Goal: Task Accomplishment & Management: Complete application form

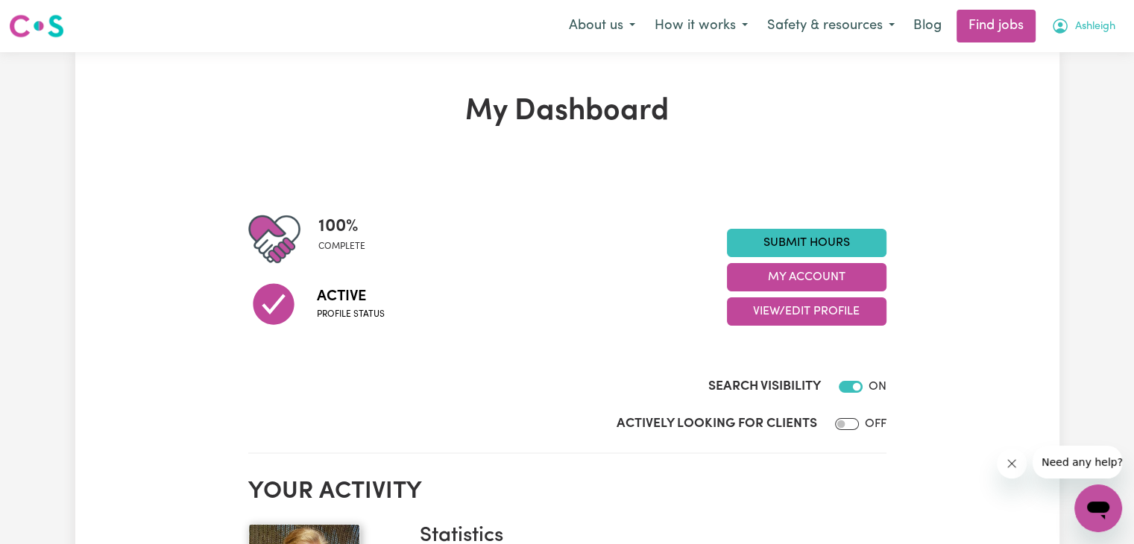
click at [1069, 31] on button "Ashleigh" at bounding box center [1084, 25] width 84 height 31
click at [1068, 63] on link "My Account" at bounding box center [1066, 58] width 118 height 28
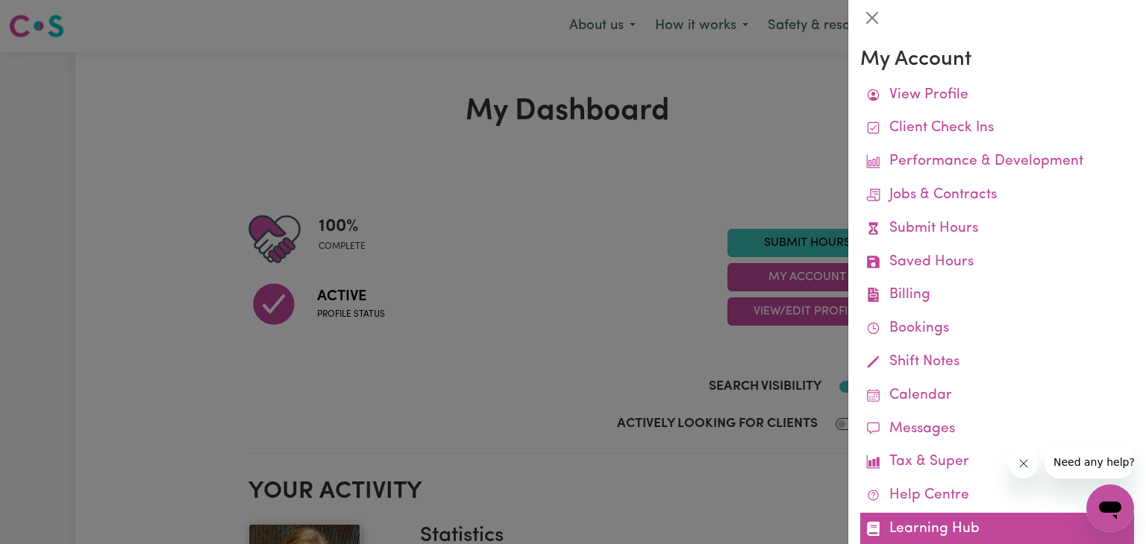
click at [940, 526] on link "Learning Hub" at bounding box center [997, 530] width 274 height 34
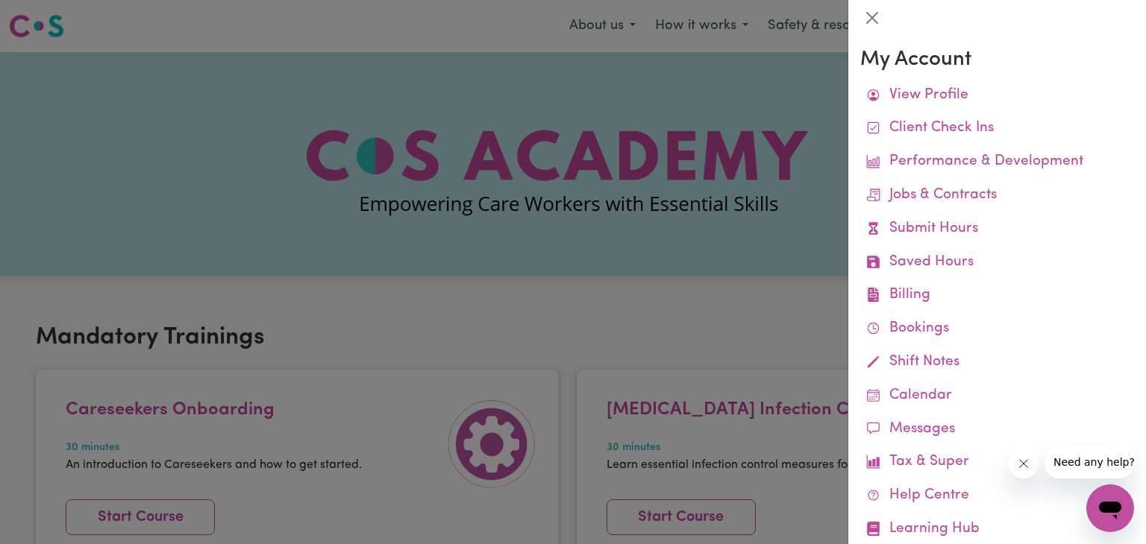
click at [519, 292] on div at bounding box center [573, 272] width 1146 height 544
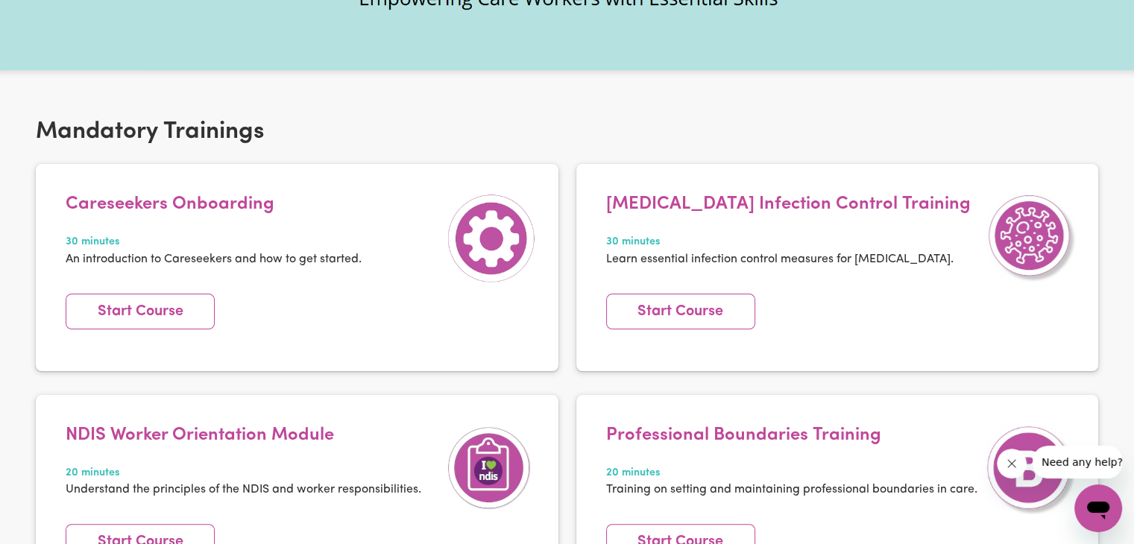
scroll to position [218, 0]
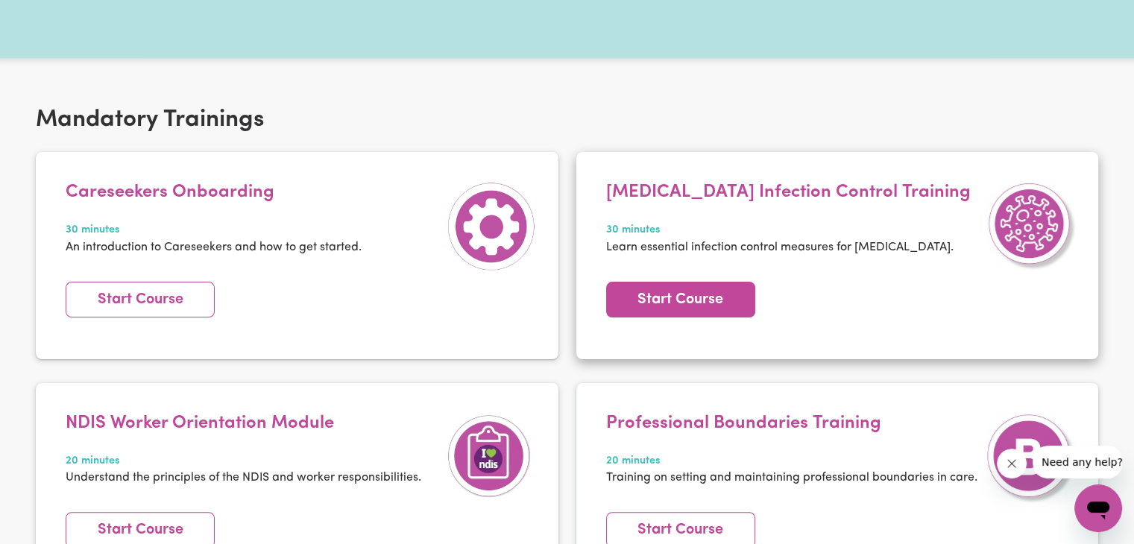
click at [672, 301] on link "Start Course" at bounding box center [680, 300] width 149 height 36
click at [693, 304] on link "Start Course" at bounding box center [680, 300] width 149 height 36
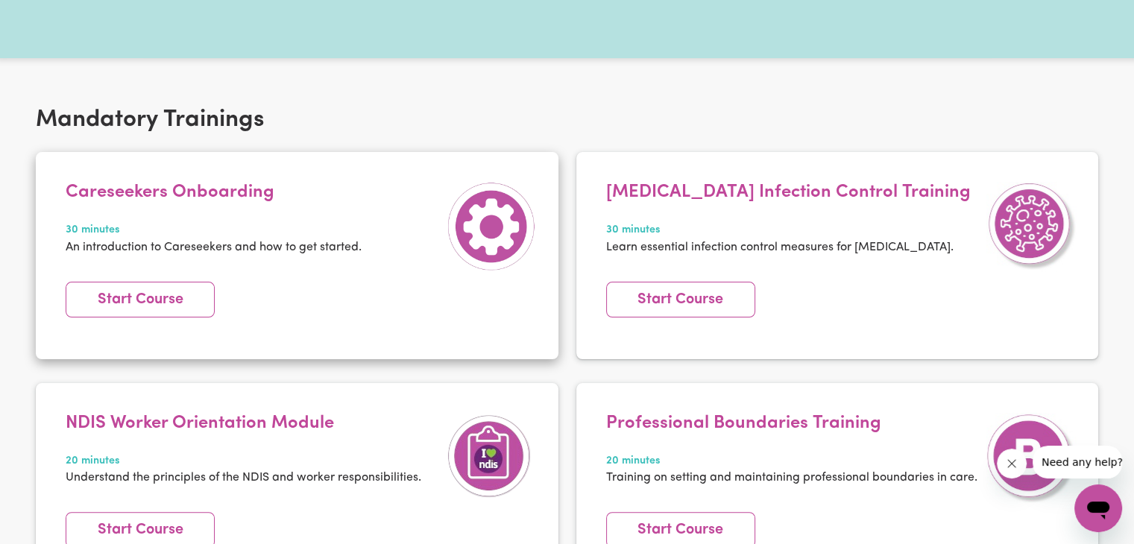
scroll to position [340, 0]
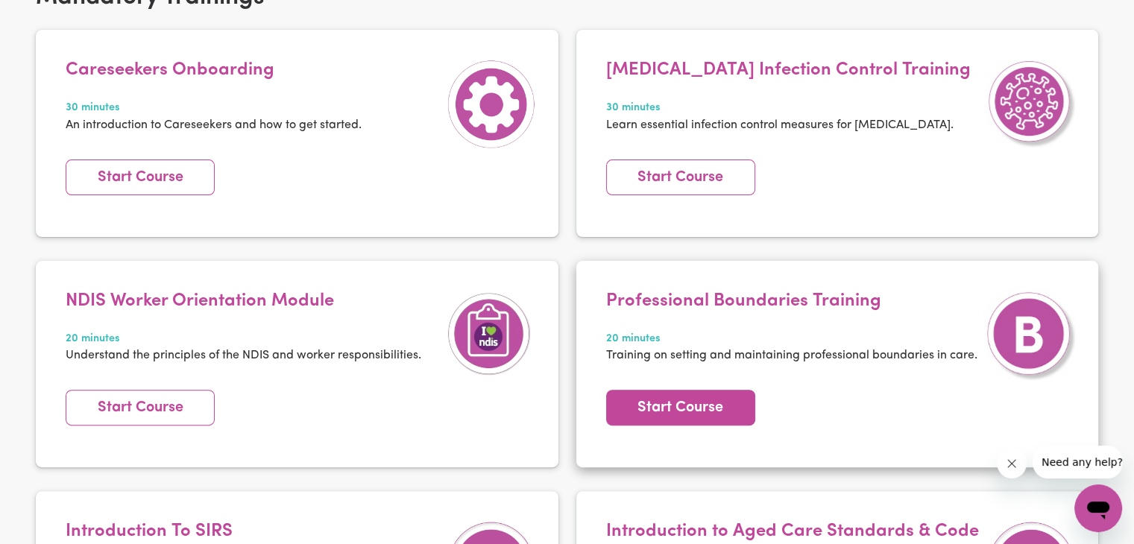
click at [680, 406] on link "Start Course" at bounding box center [680, 408] width 149 height 36
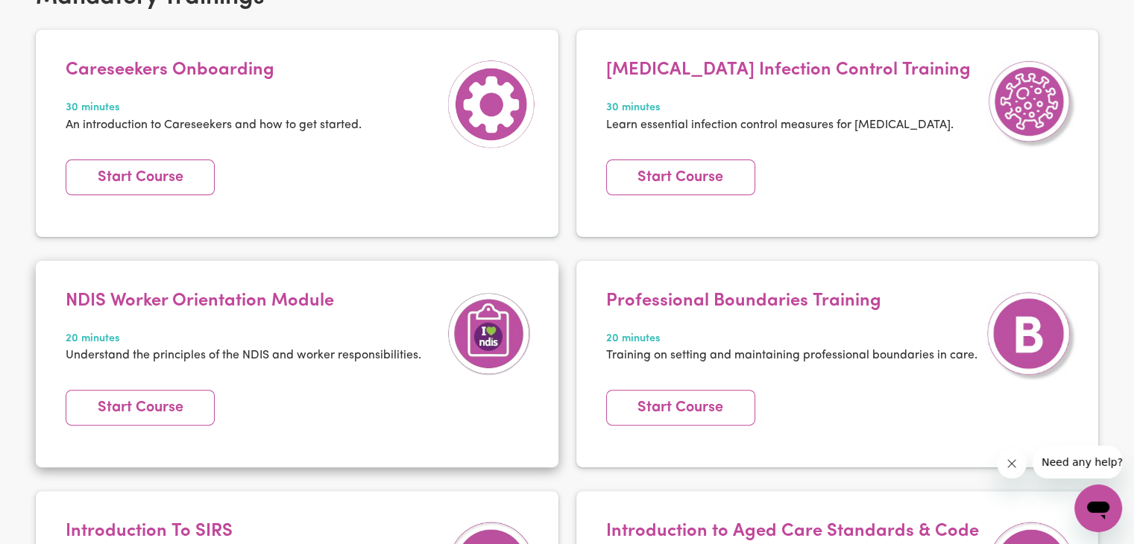
scroll to position [0, 0]
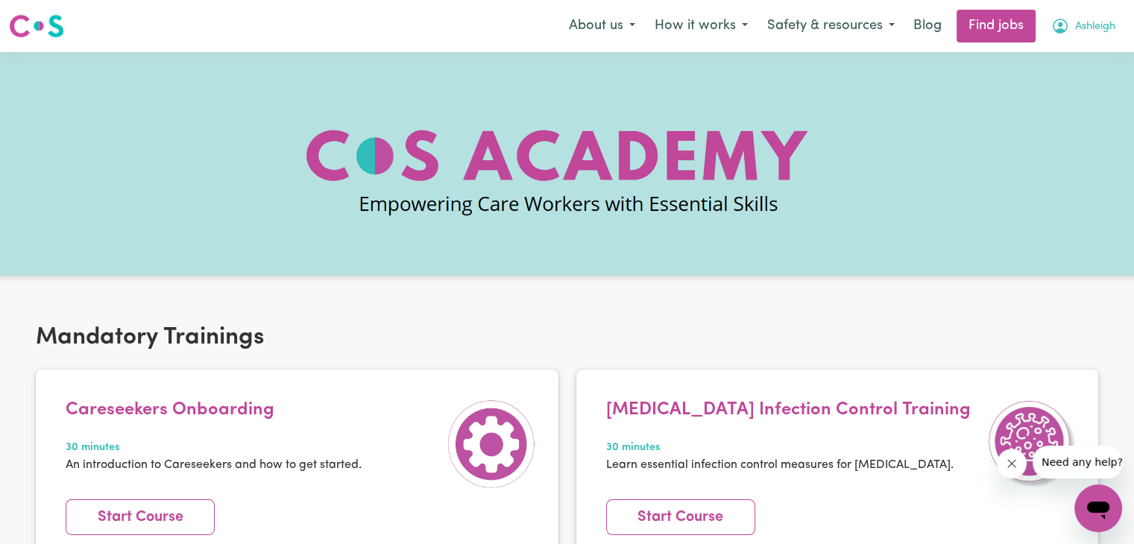
click at [1072, 31] on button "Ashleigh" at bounding box center [1084, 25] width 84 height 31
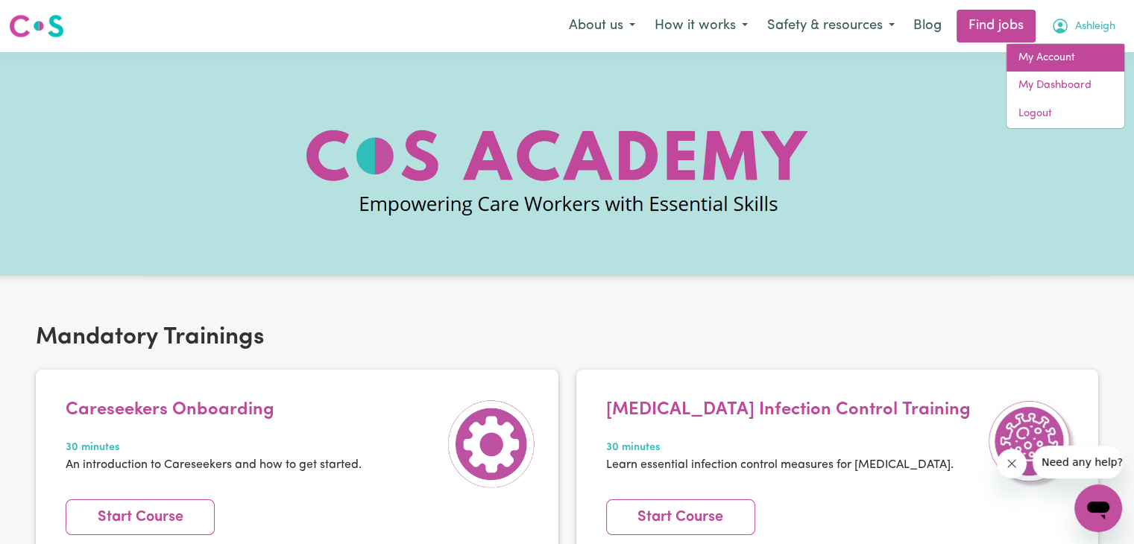
click at [1061, 63] on link "My Account" at bounding box center [1066, 58] width 118 height 28
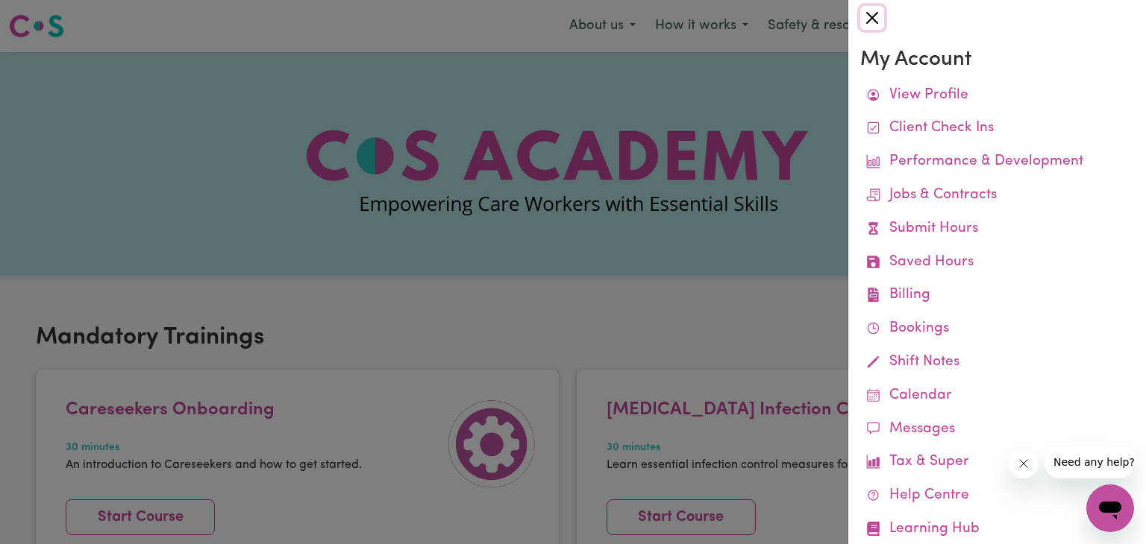
click at [871, 10] on button "Close" at bounding box center [872, 18] width 24 height 24
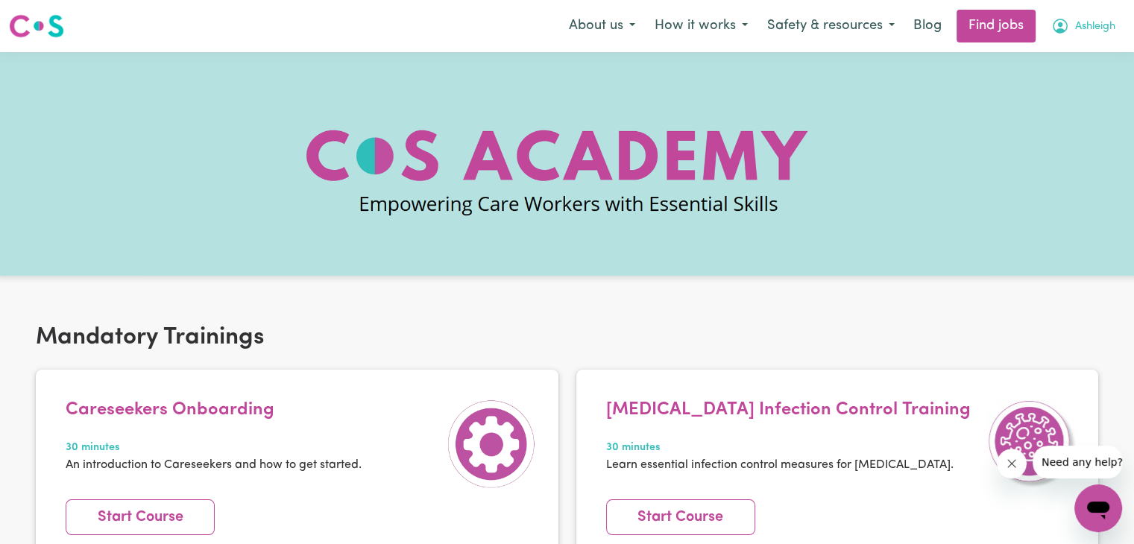
click at [1084, 31] on span "Ashleigh" at bounding box center [1096, 27] width 40 height 16
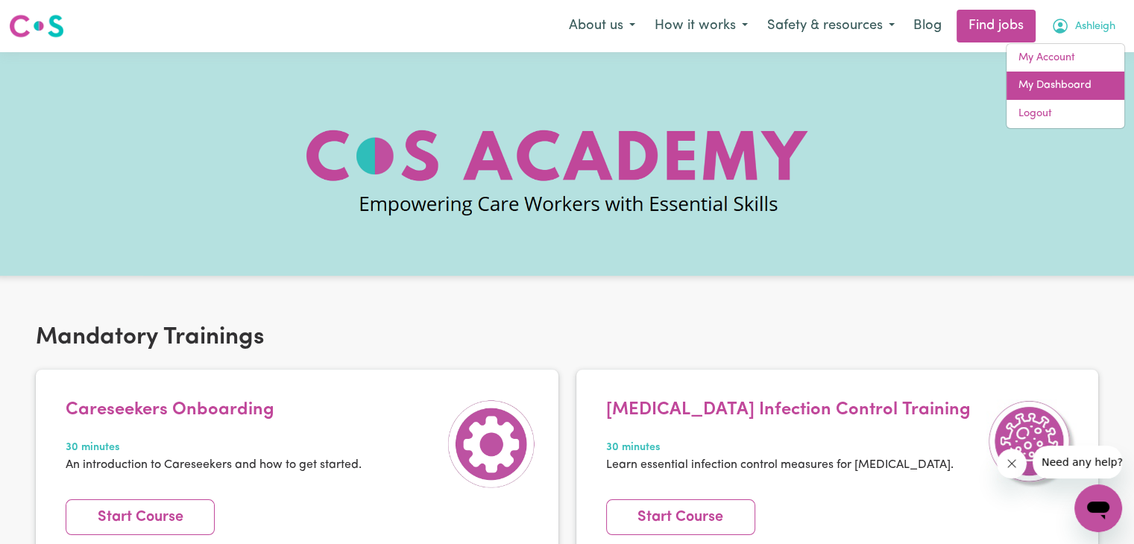
click at [1062, 89] on link "My Dashboard" at bounding box center [1066, 86] width 118 height 28
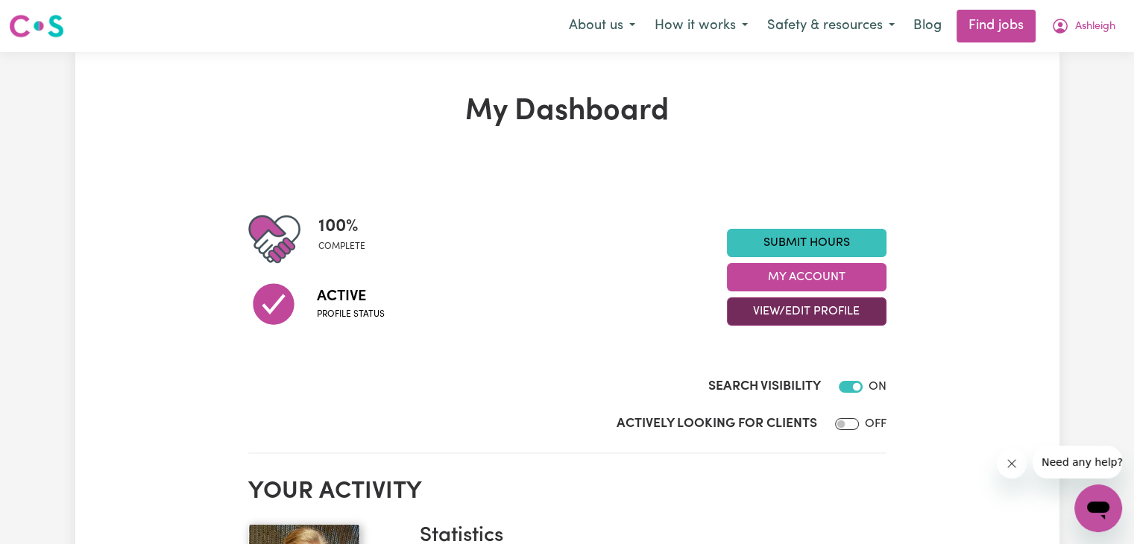
click at [811, 316] on button "View/Edit Profile" at bounding box center [807, 312] width 160 height 28
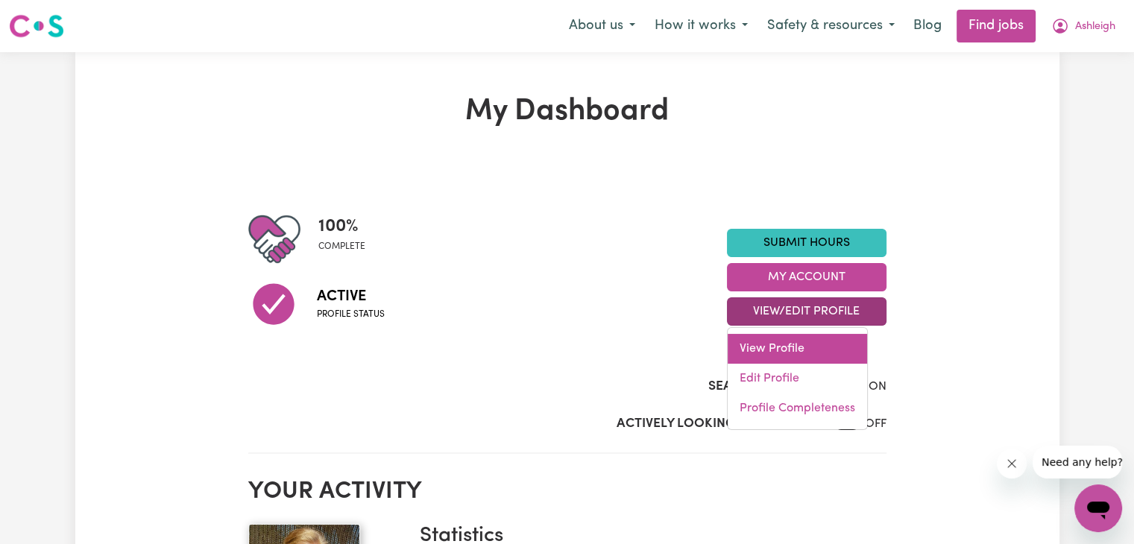
click at [794, 345] on link "View Profile" at bounding box center [797, 349] width 139 height 30
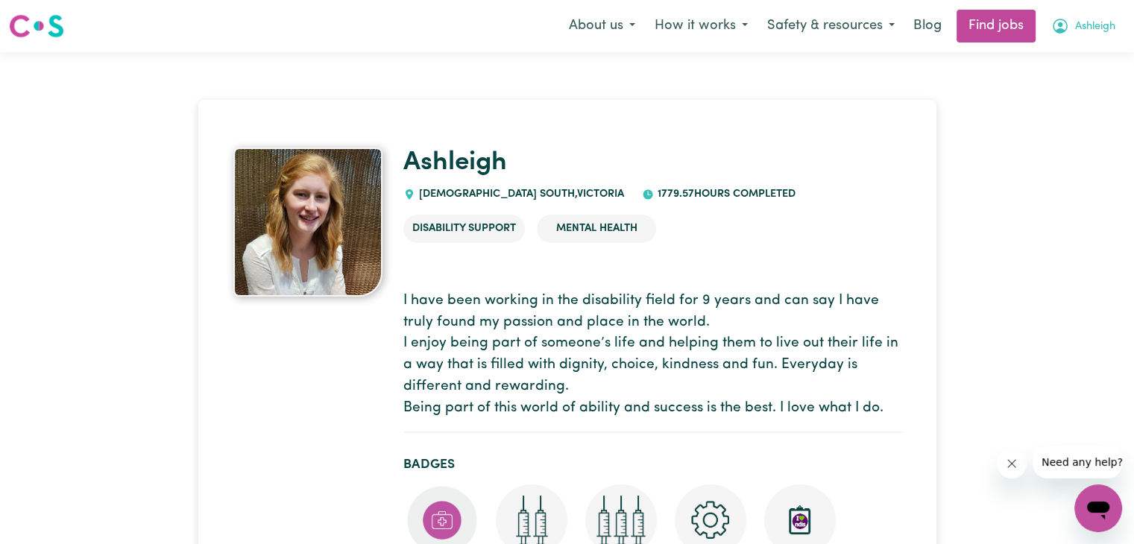
click at [1087, 41] on button "Ashleigh" at bounding box center [1084, 25] width 84 height 31
click at [1066, 57] on link "My Account" at bounding box center [1066, 58] width 118 height 28
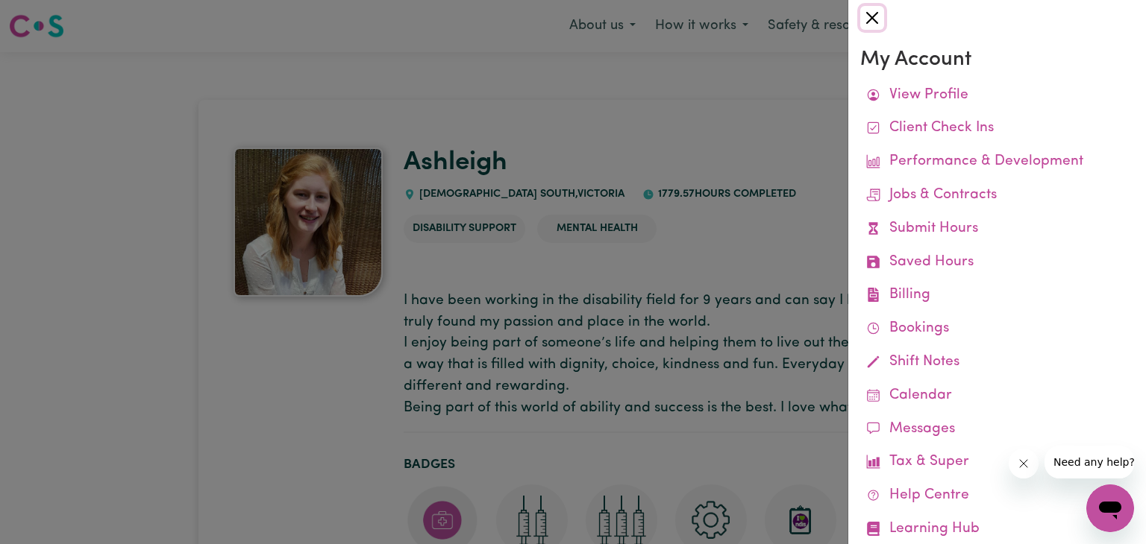
click at [871, 13] on button "Close" at bounding box center [872, 18] width 24 height 24
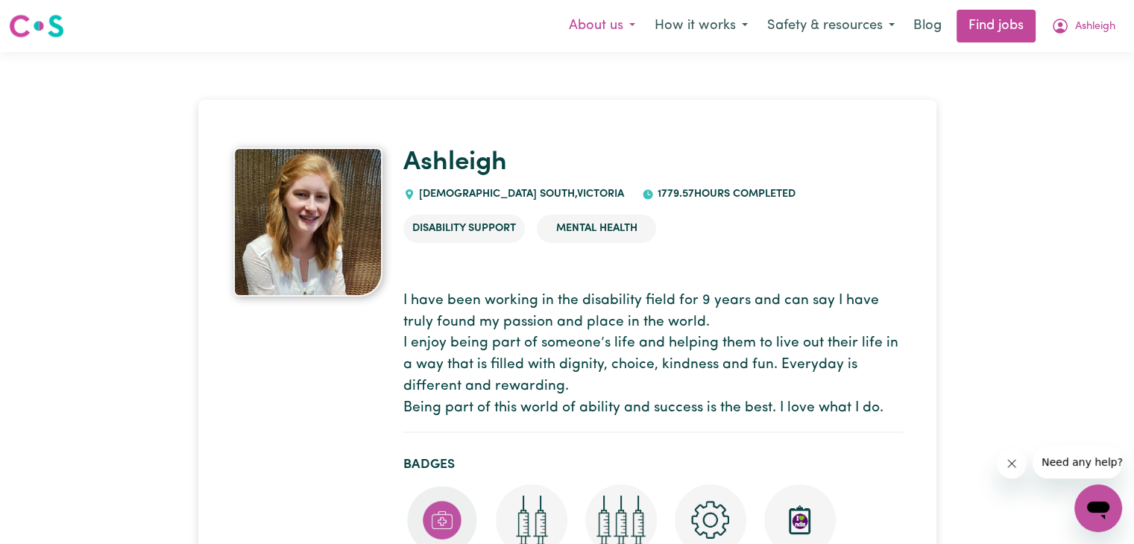
click at [608, 22] on button "About us" at bounding box center [602, 25] width 86 height 31
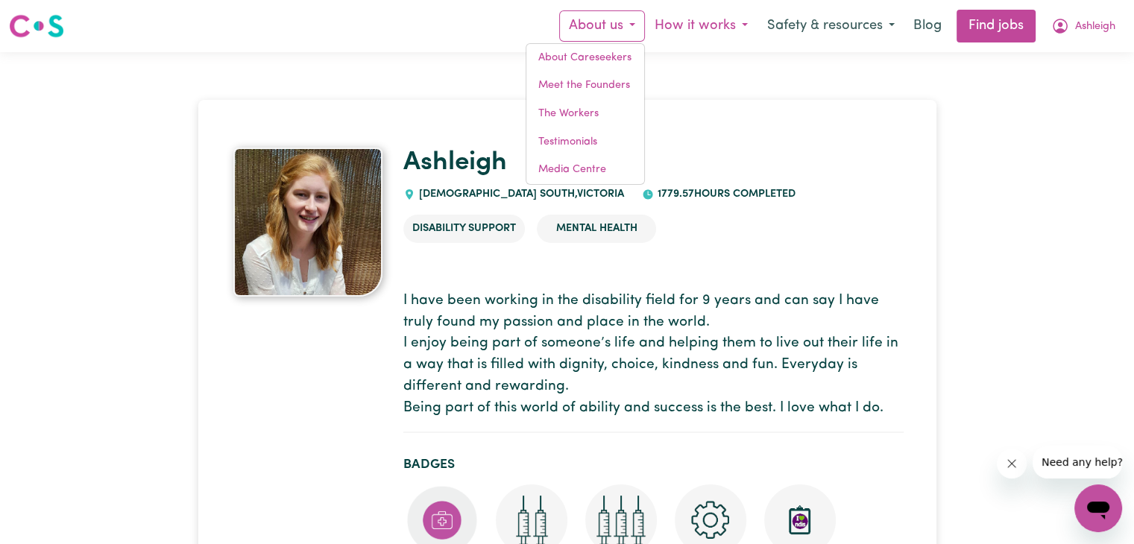
click at [713, 28] on button "How it works" at bounding box center [701, 25] width 113 height 31
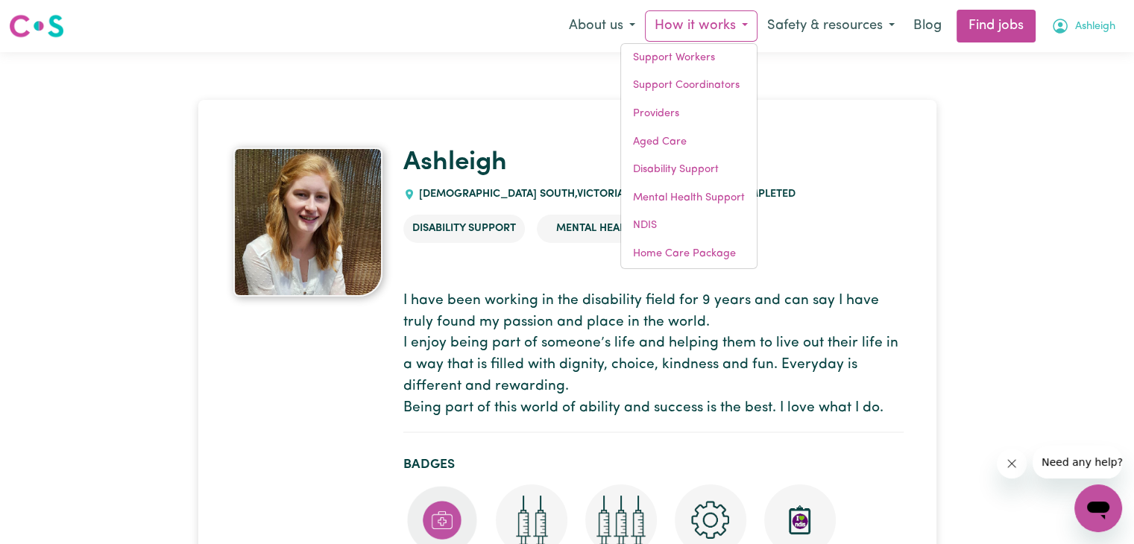
click at [1085, 21] on span "Ashleigh" at bounding box center [1096, 27] width 40 height 16
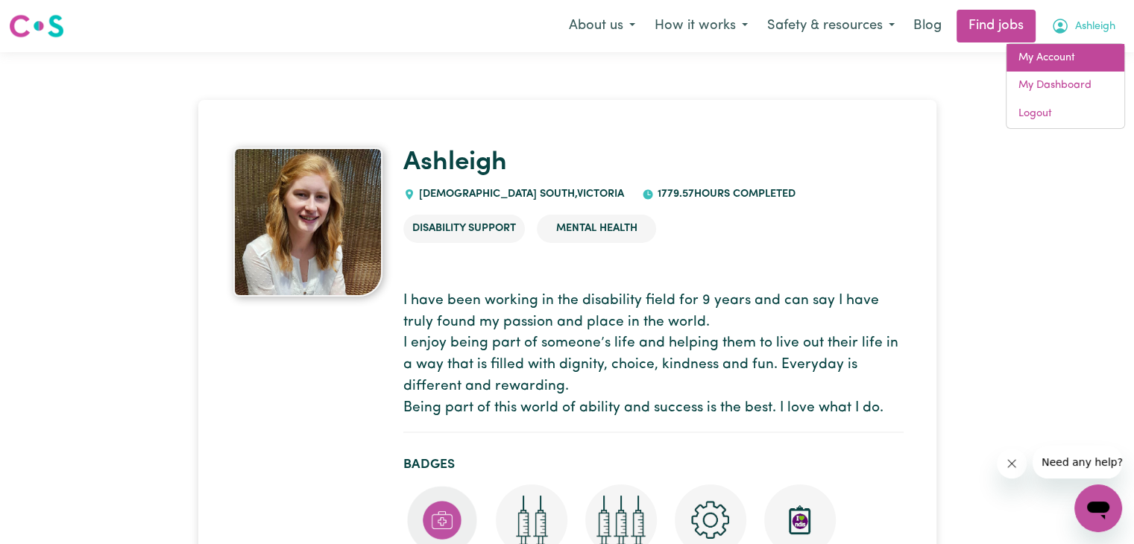
click at [1049, 59] on link "My Account" at bounding box center [1066, 58] width 118 height 28
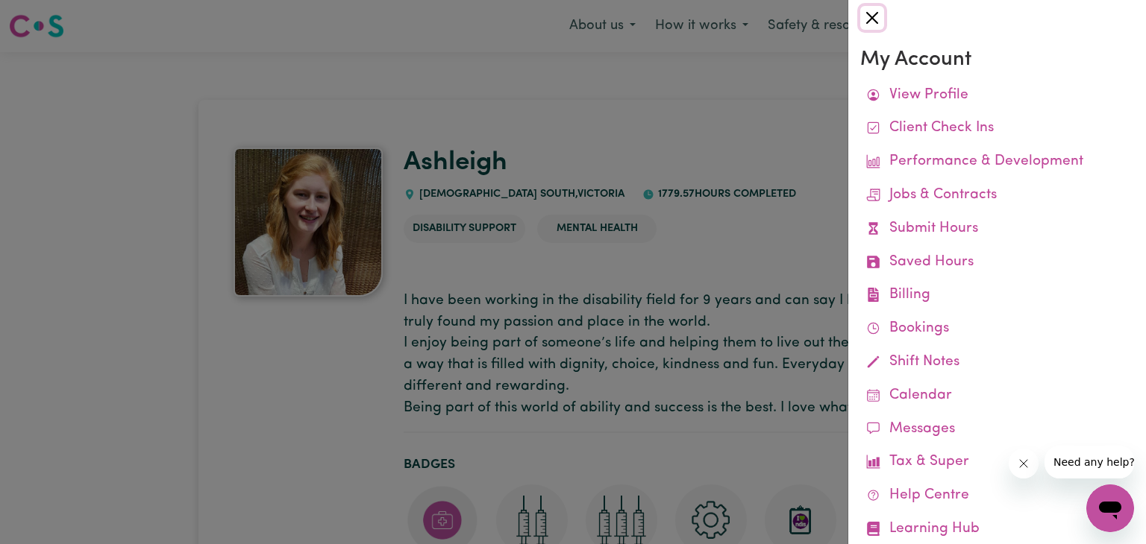
click at [868, 18] on button "Close" at bounding box center [872, 18] width 24 height 24
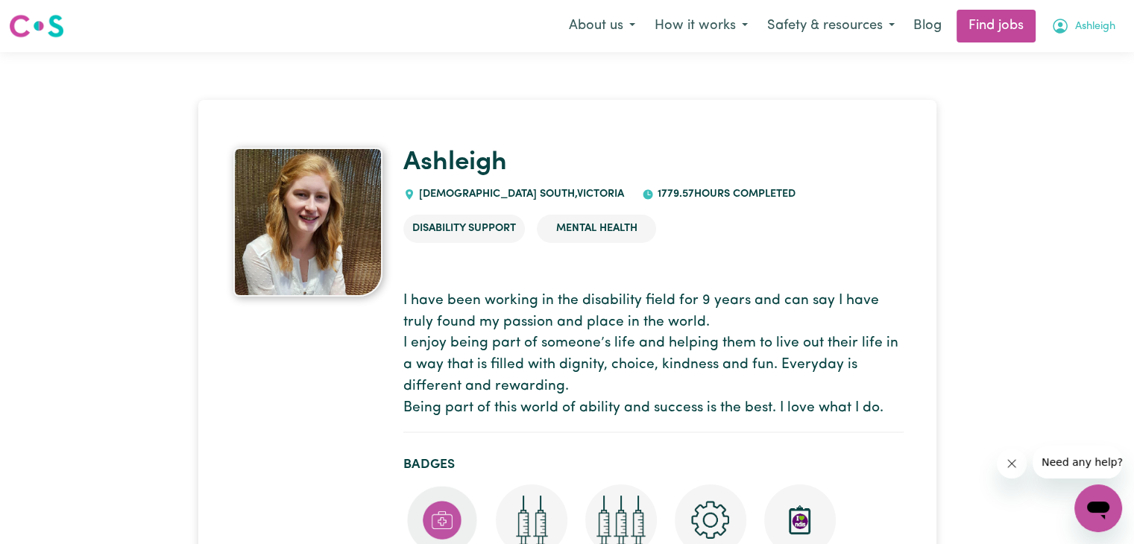
click at [1076, 28] on span "Ashleigh" at bounding box center [1096, 27] width 40 height 16
click at [1053, 116] on link "Logout" at bounding box center [1066, 114] width 118 height 28
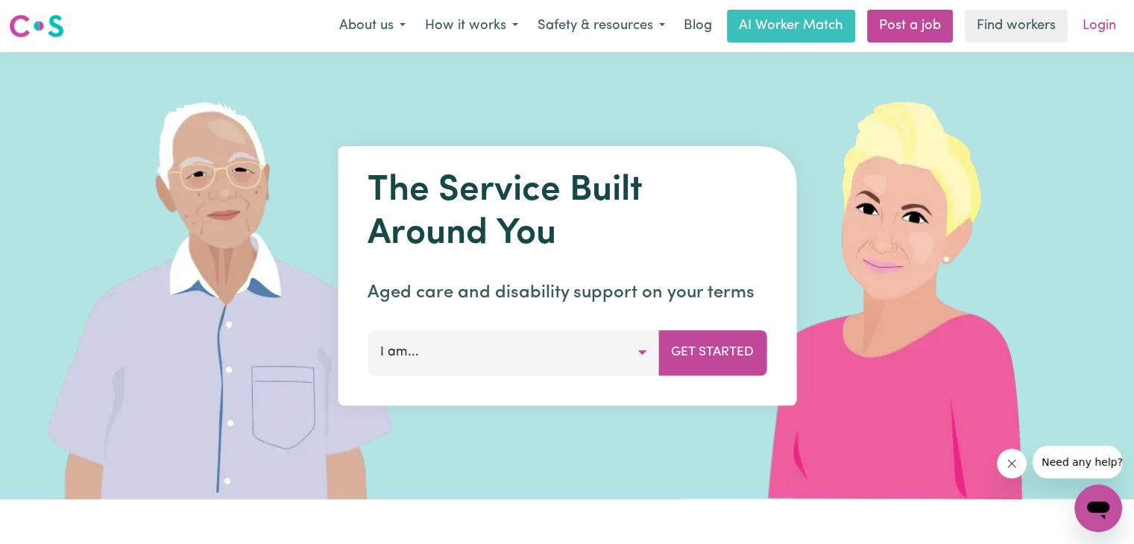
click at [1077, 22] on link "Login" at bounding box center [1099, 26] width 51 height 33
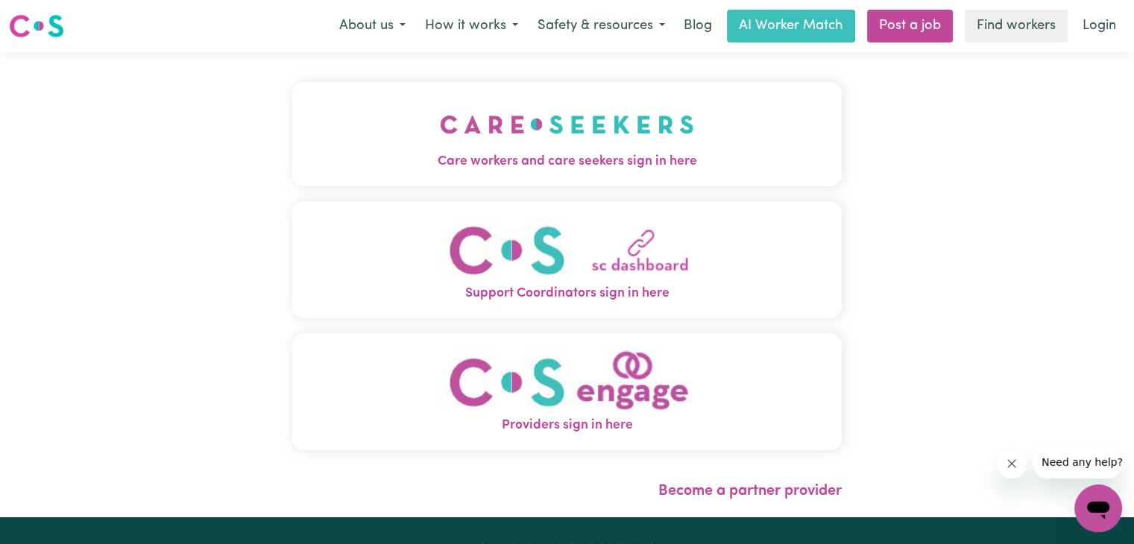
click at [634, 174] on button "Care workers and care seekers sign in here" at bounding box center [567, 134] width 550 height 104
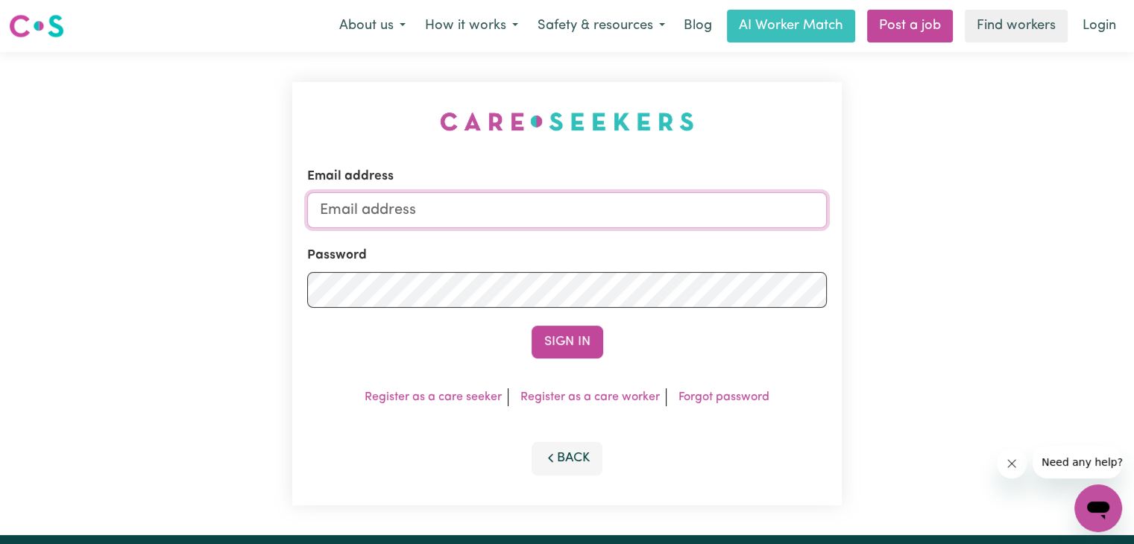
click at [540, 227] on input "Email address" at bounding box center [567, 210] width 520 height 36
type input "aleah.care@gmail.com"
click at [532, 326] on button "Sign In" at bounding box center [568, 342] width 72 height 33
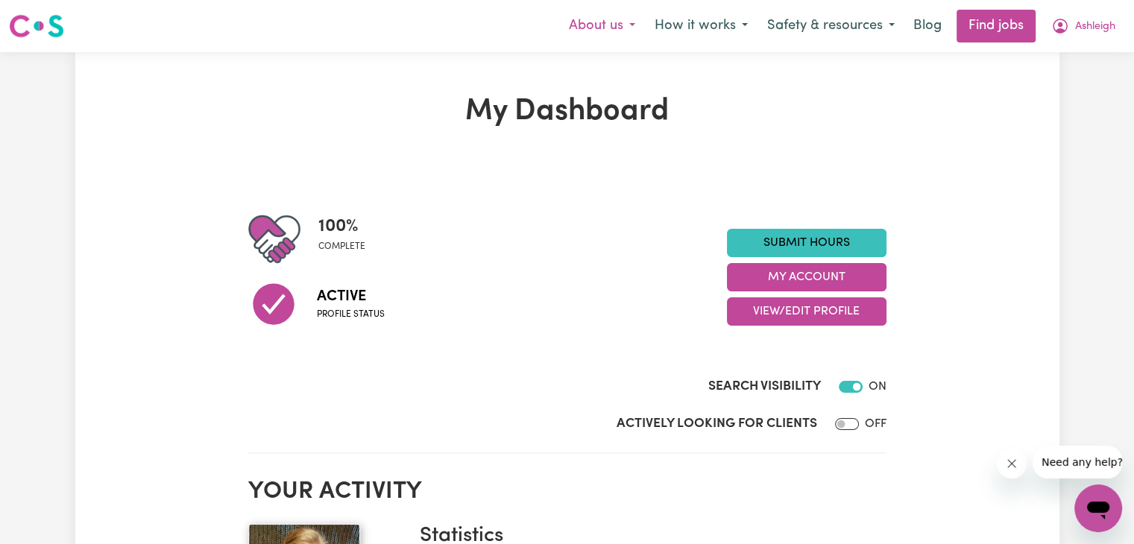
click at [631, 28] on button "About us" at bounding box center [602, 25] width 86 height 31
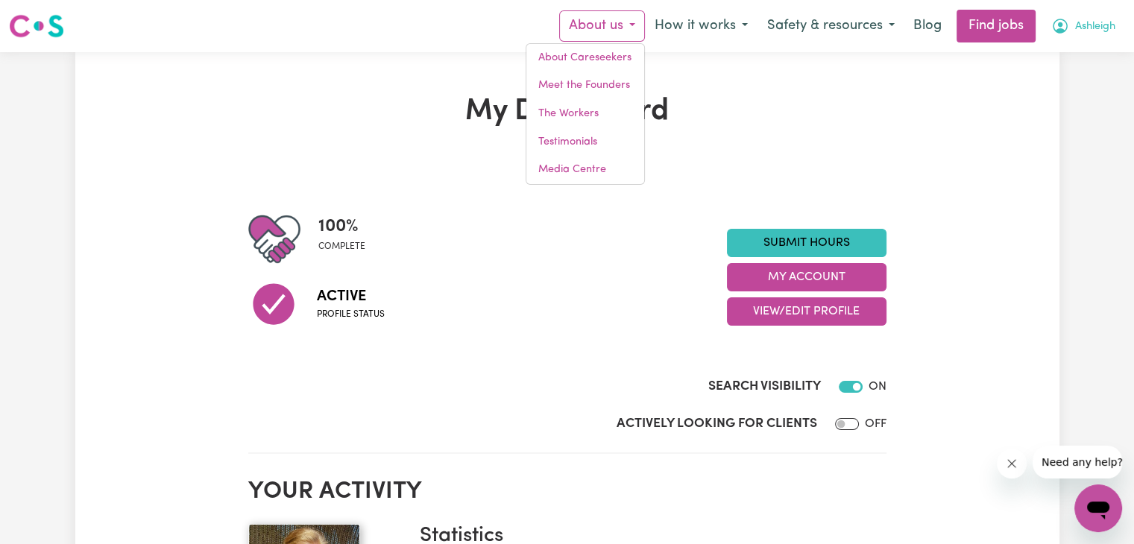
click at [1099, 31] on span "Ashleigh" at bounding box center [1096, 27] width 40 height 16
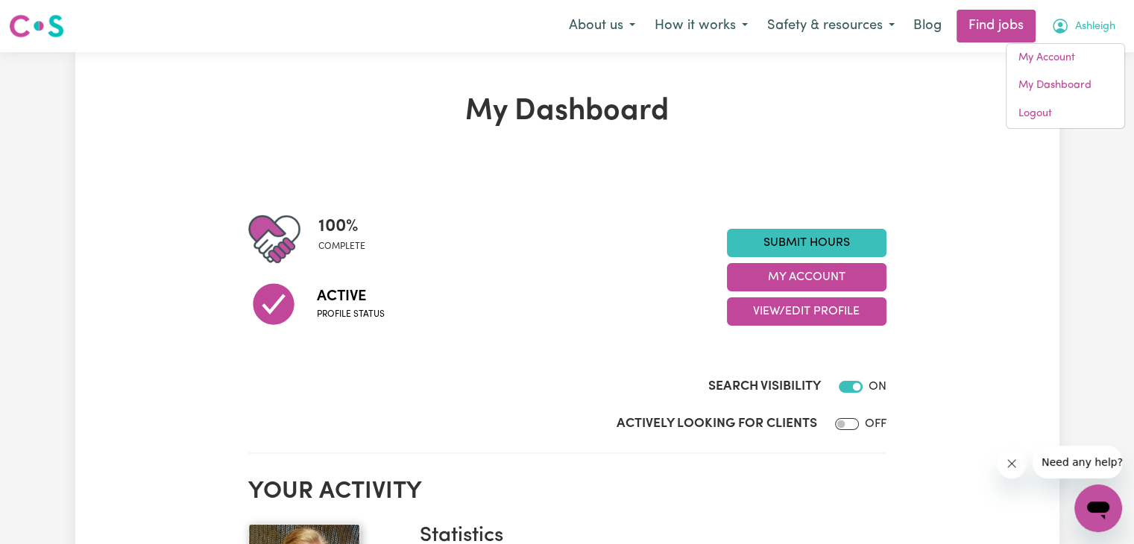
click at [1108, 20] on span "Ashleigh" at bounding box center [1096, 27] width 40 height 16
click at [1071, 60] on link "My Account" at bounding box center [1066, 58] width 118 height 28
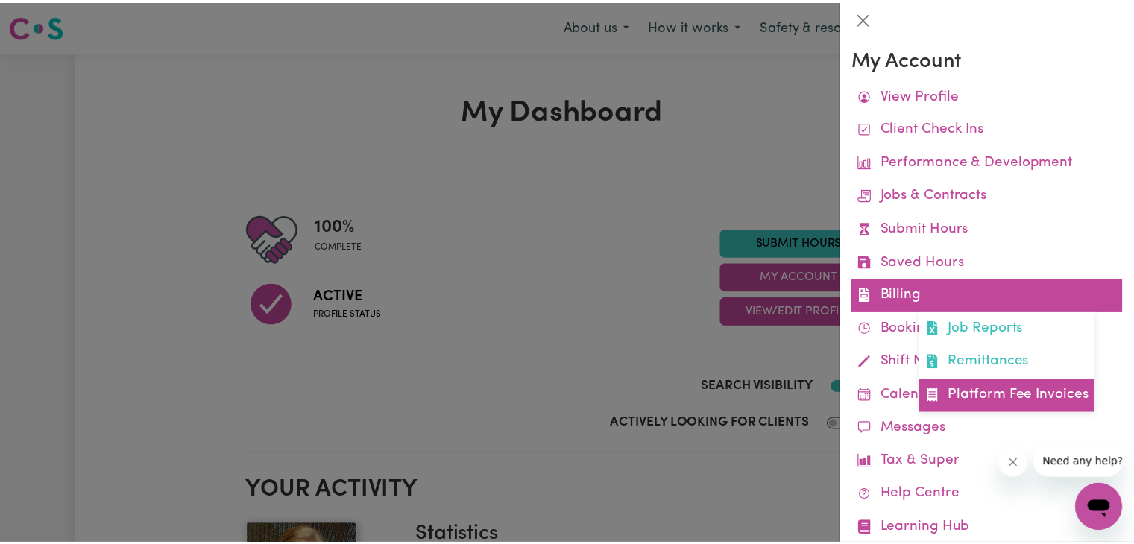
scroll to position [38, 0]
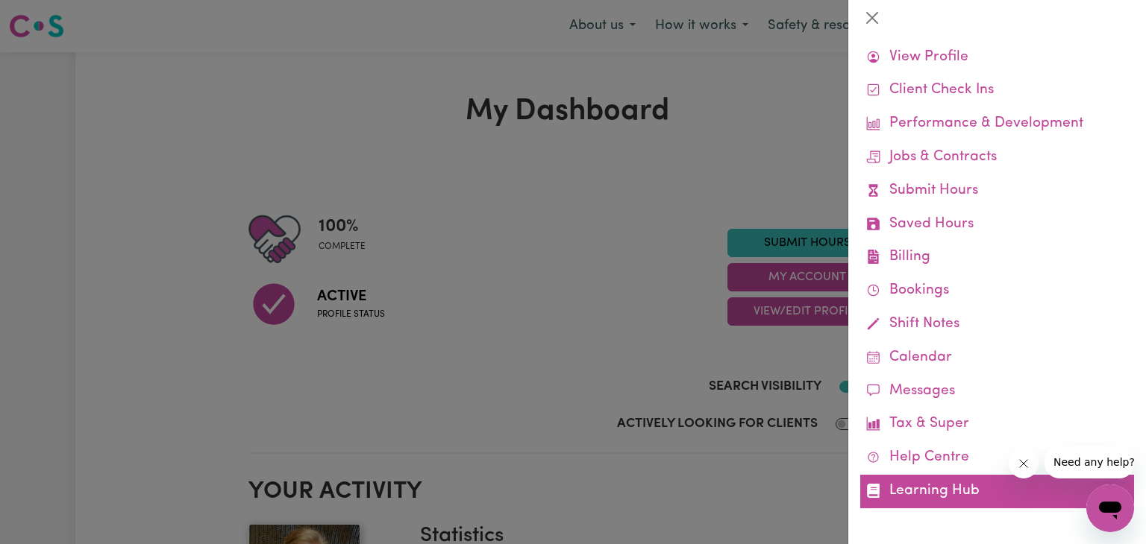
click at [938, 498] on link "Learning Hub" at bounding box center [997, 492] width 274 height 34
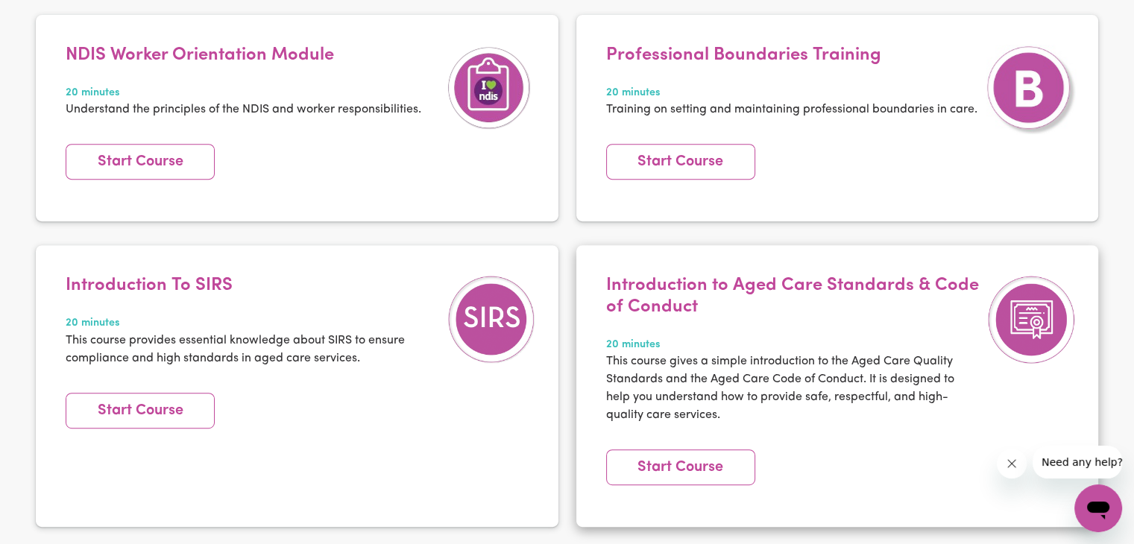
scroll to position [591, 0]
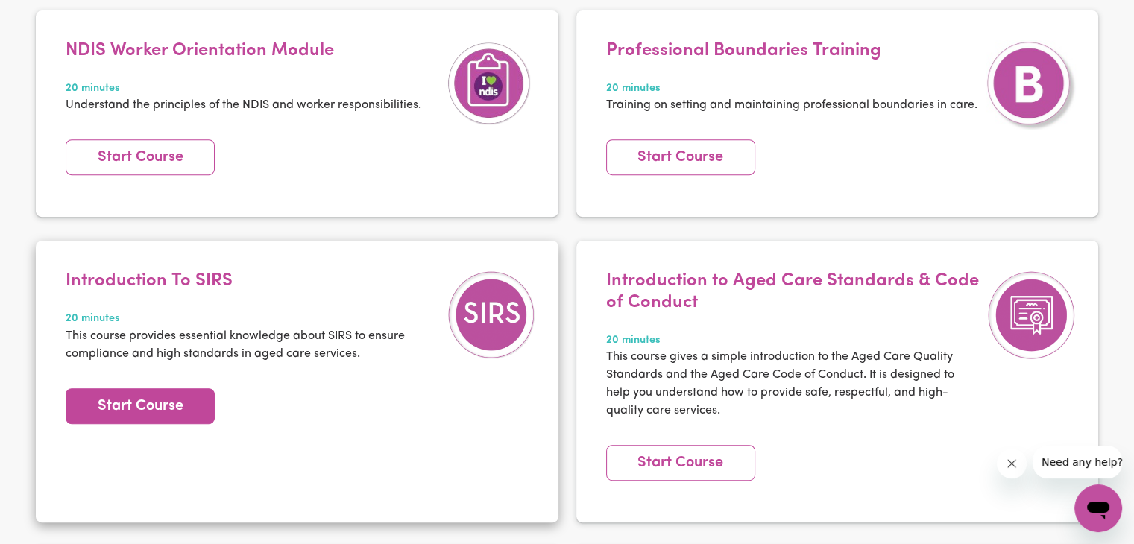
click at [101, 414] on link "Start Course" at bounding box center [140, 407] width 149 height 36
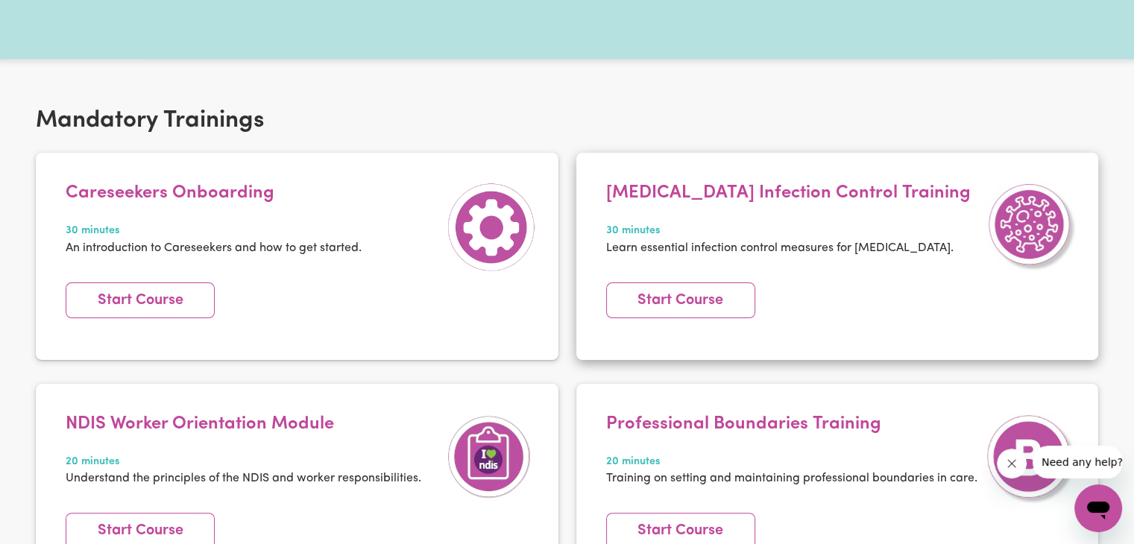
scroll to position [216, 0]
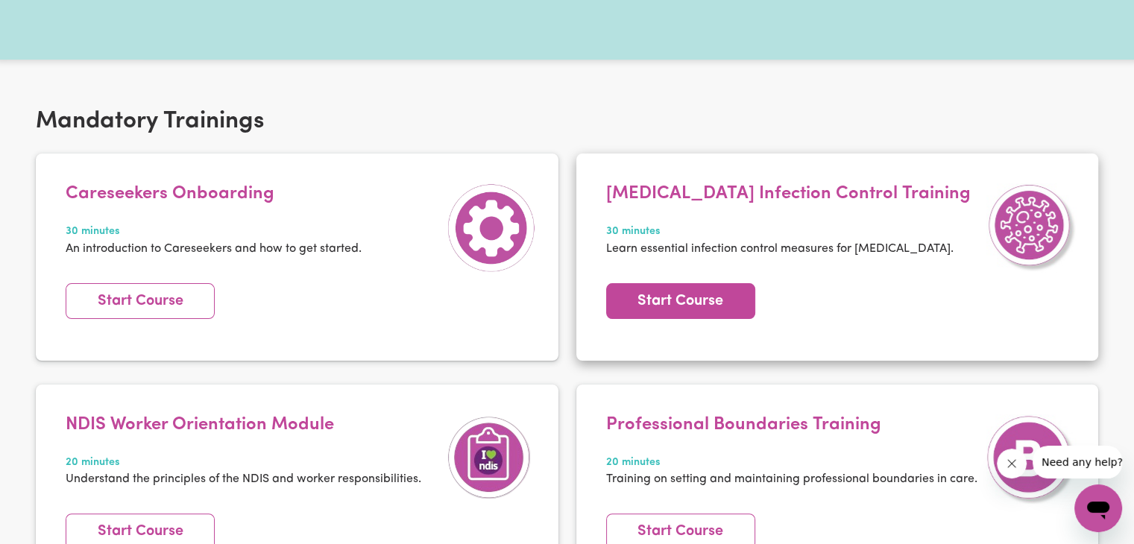
click at [722, 296] on link "Start Course" at bounding box center [680, 301] width 149 height 36
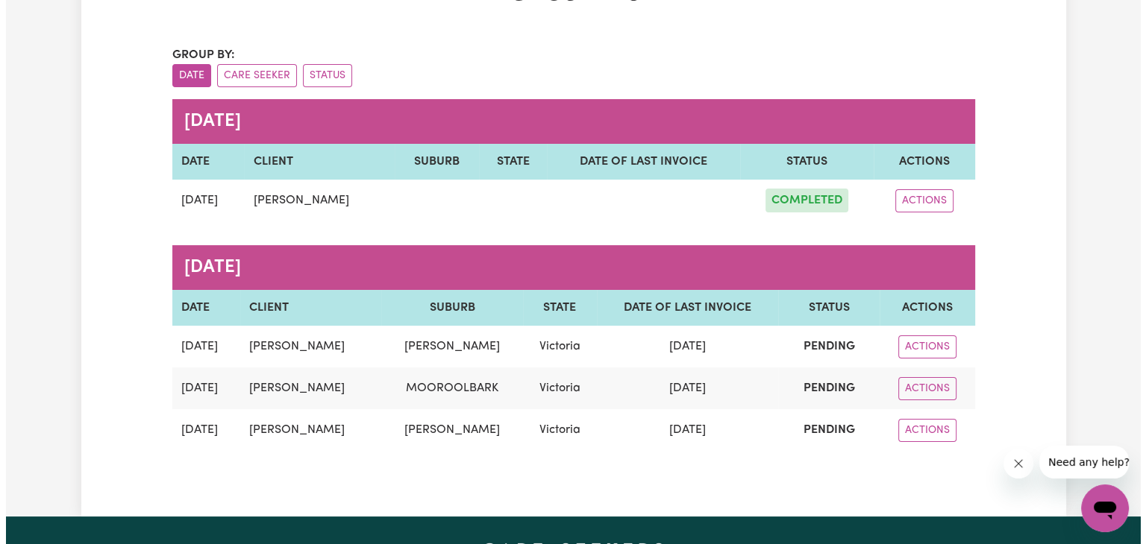
scroll to position [124, 0]
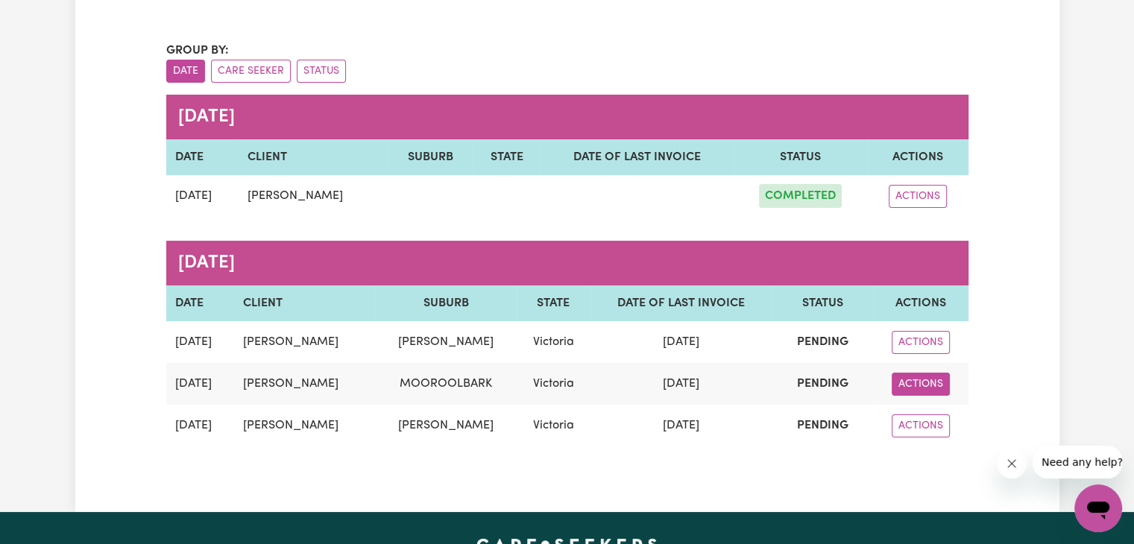
click at [924, 384] on button "ACTIONS" at bounding box center [921, 384] width 58 height 23
click at [931, 415] on link "VIEW" at bounding box center [950, 419] width 118 height 30
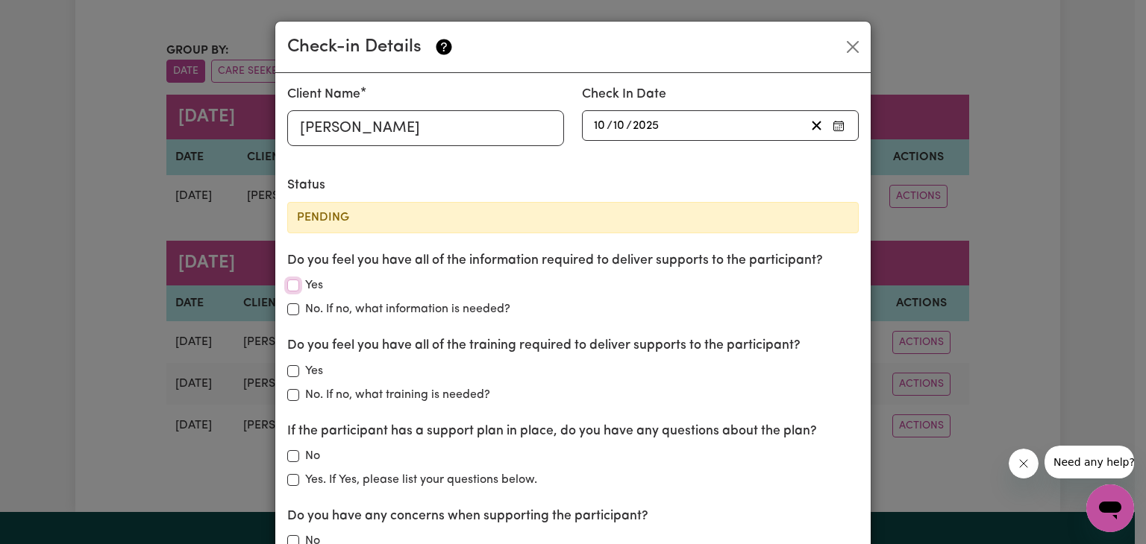
click at [289, 283] on input "Yes" at bounding box center [293, 286] width 12 height 12
checkbox input "true"
click at [289, 371] on input "Yes" at bounding box center [293, 371] width 12 height 12
checkbox input "true"
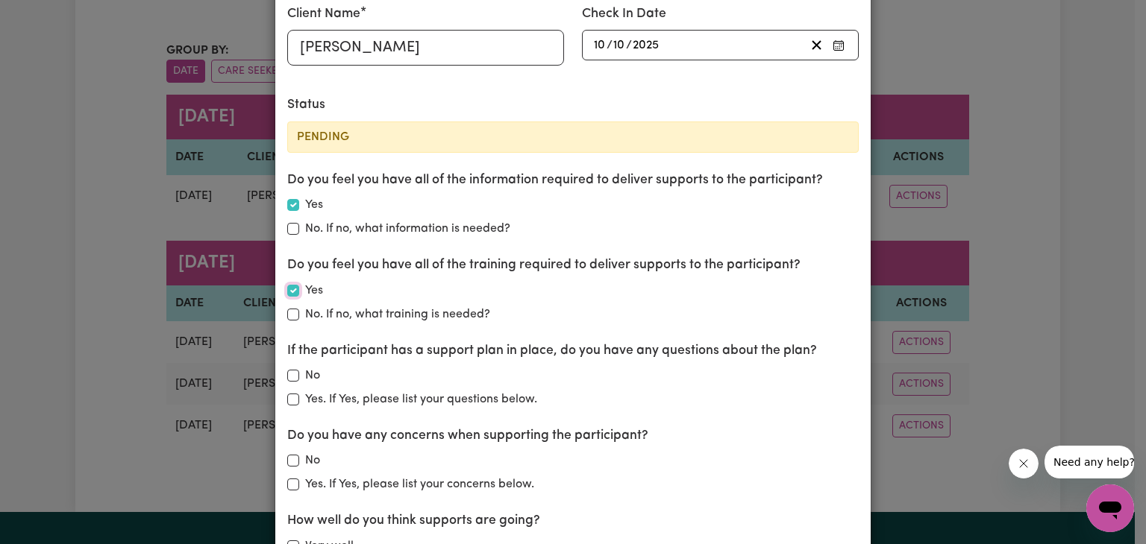
scroll to position [81, 0]
click at [289, 371] on input "No" at bounding box center [293, 376] width 12 height 12
checkbox input "true"
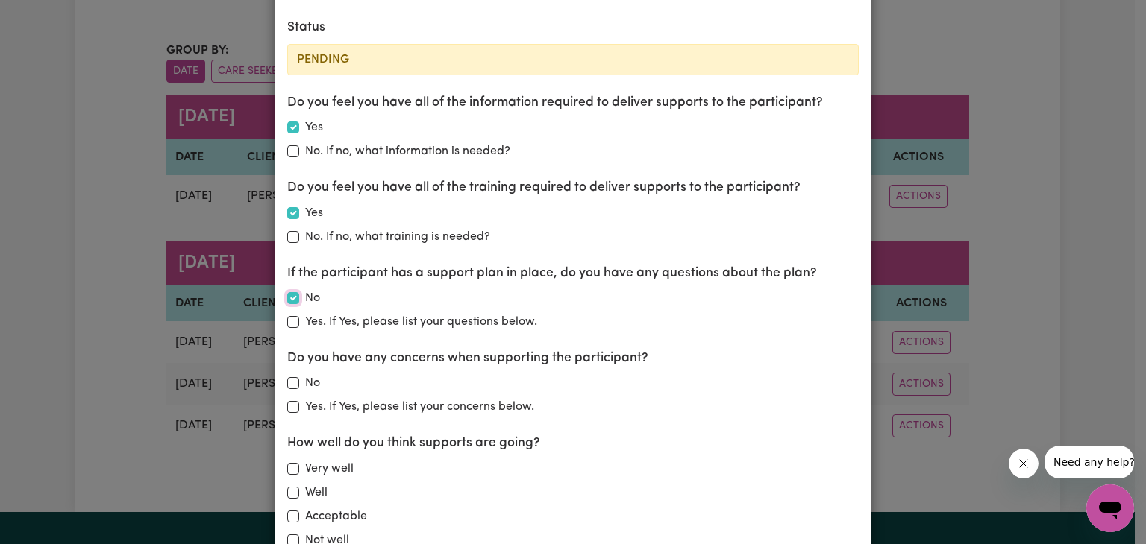
scroll to position [160, 0]
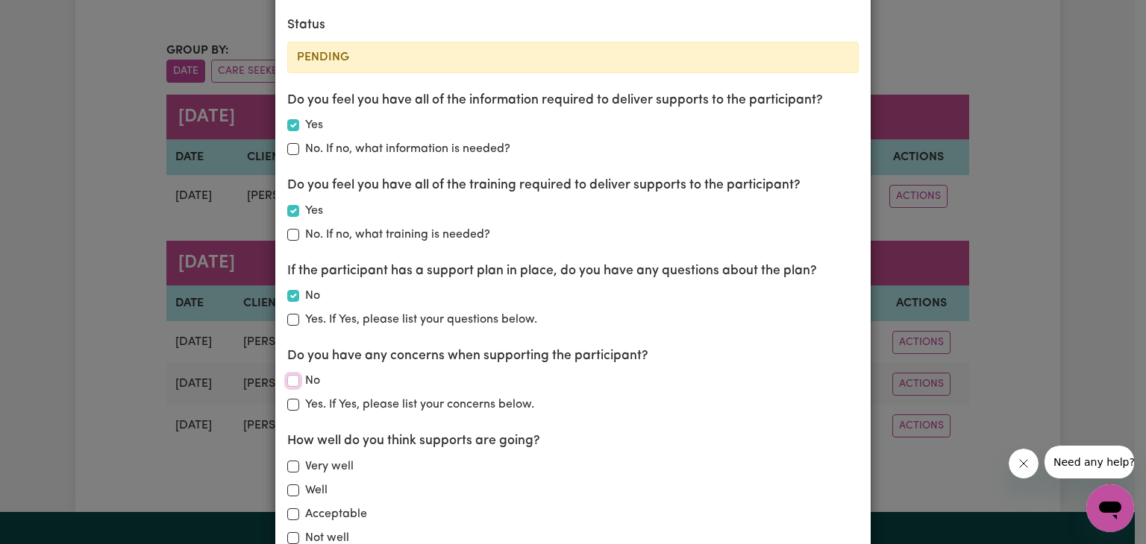
click at [291, 382] on input "No" at bounding box center [293, 381] width 12 height 12
checkbox input "true"
click at [289, 466] on input "Very well" at bounding box center [293, 467] width 12 height 12
checkbox input "true"
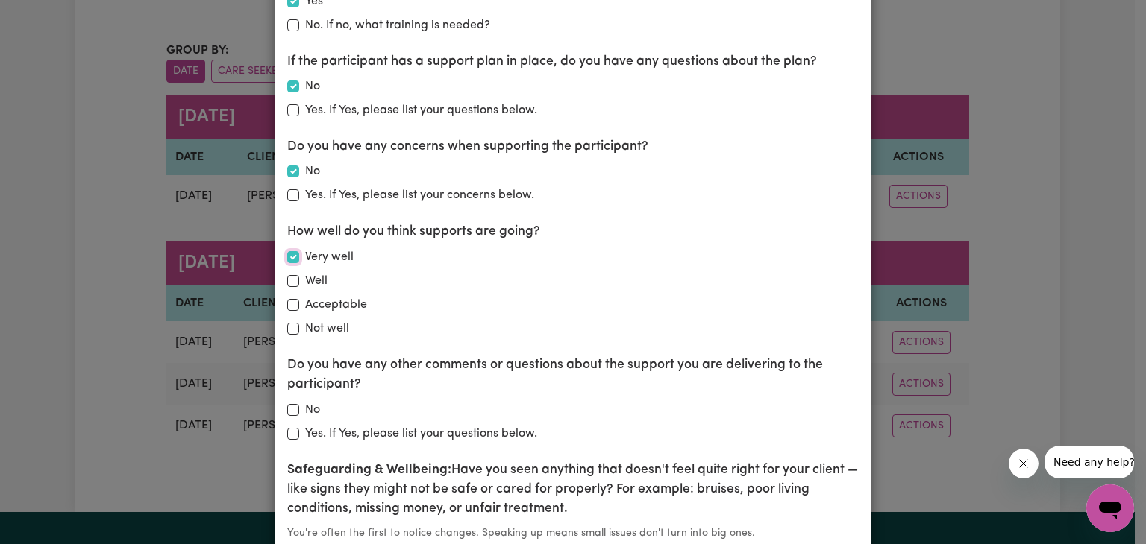
scroll to position [375, 0]
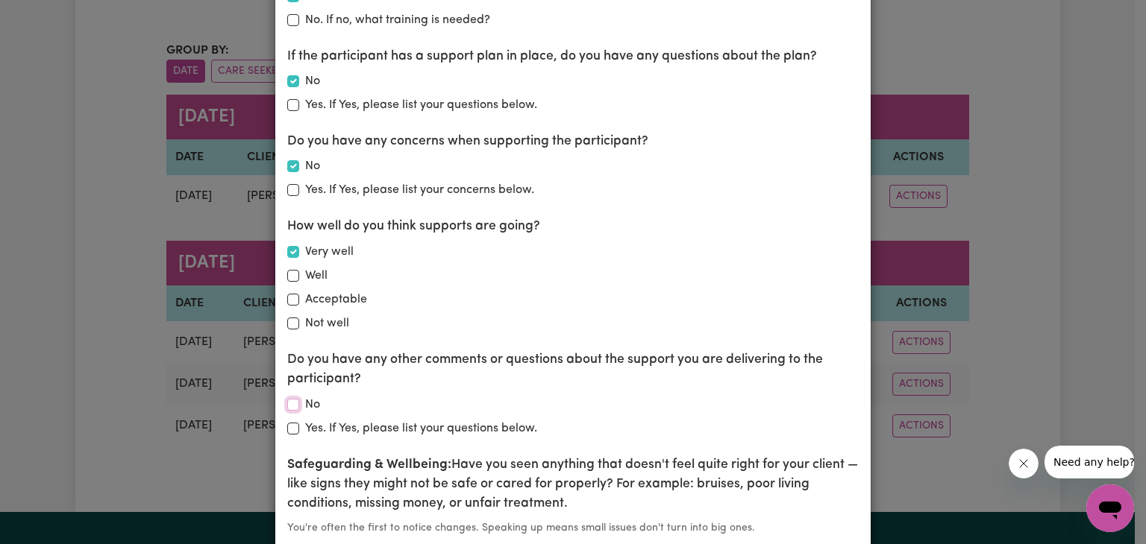
click at [289, 402] on input "No" at bounding box center [293, 405] width 12 height 12
checkbox input "true"
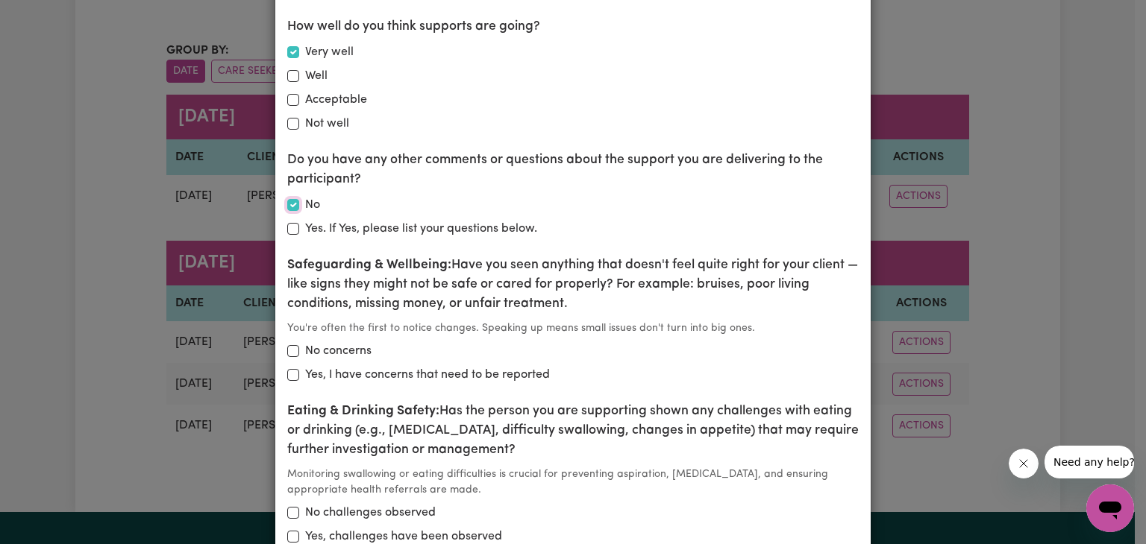
scroll to position [577, 0]
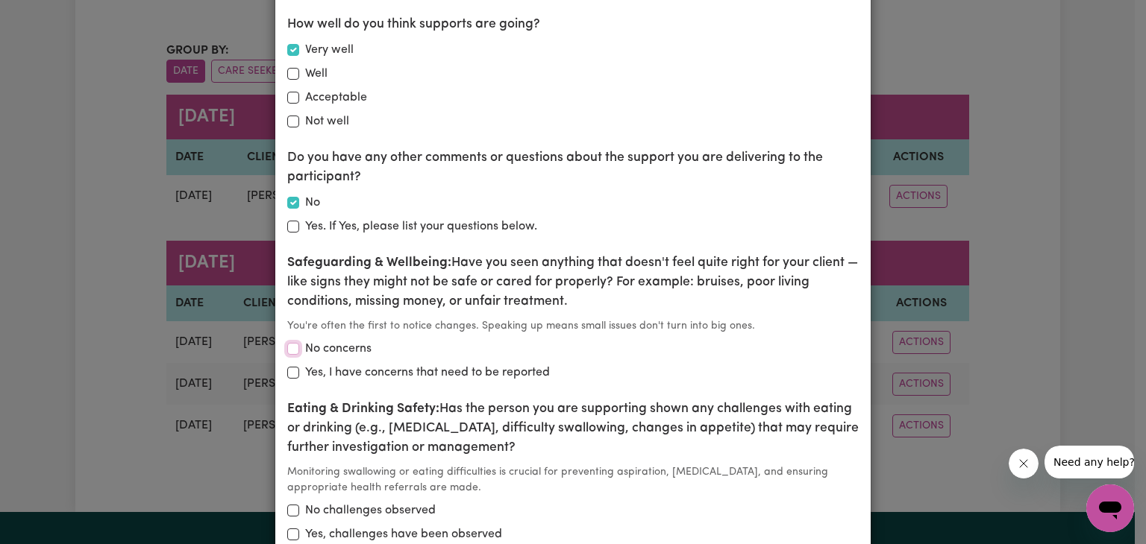
click at [287, 345] on input "No concerns" at bounding box center [293, 349] width 12 height 12
checkbox input "true"
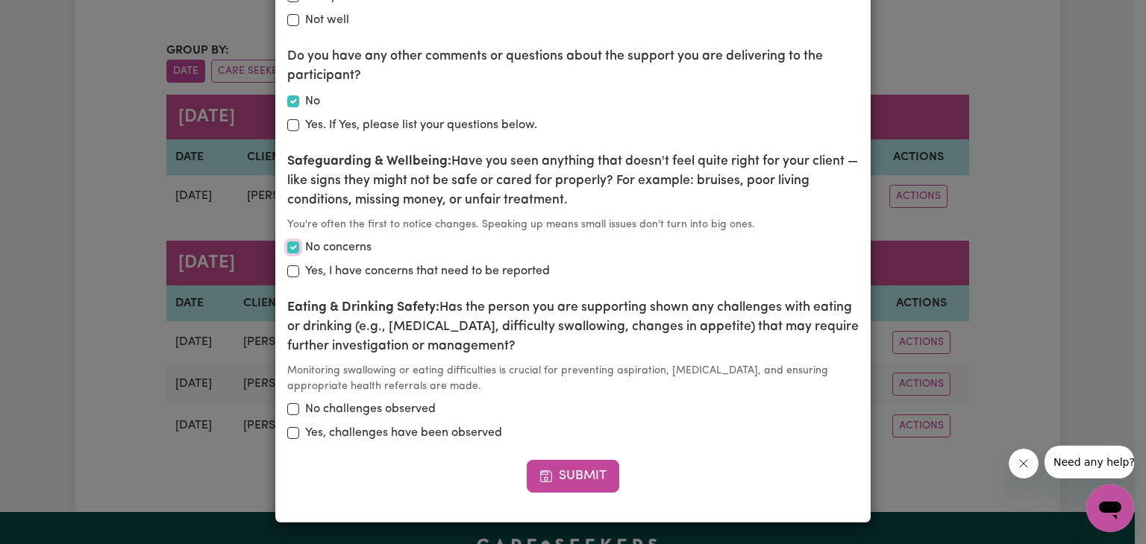
scroll to position [679, 0]
click at [291, 432] on input "Yes, challenges have been observed" at bounding box center [293, 433] width 12 height 12
checkbox input "true"
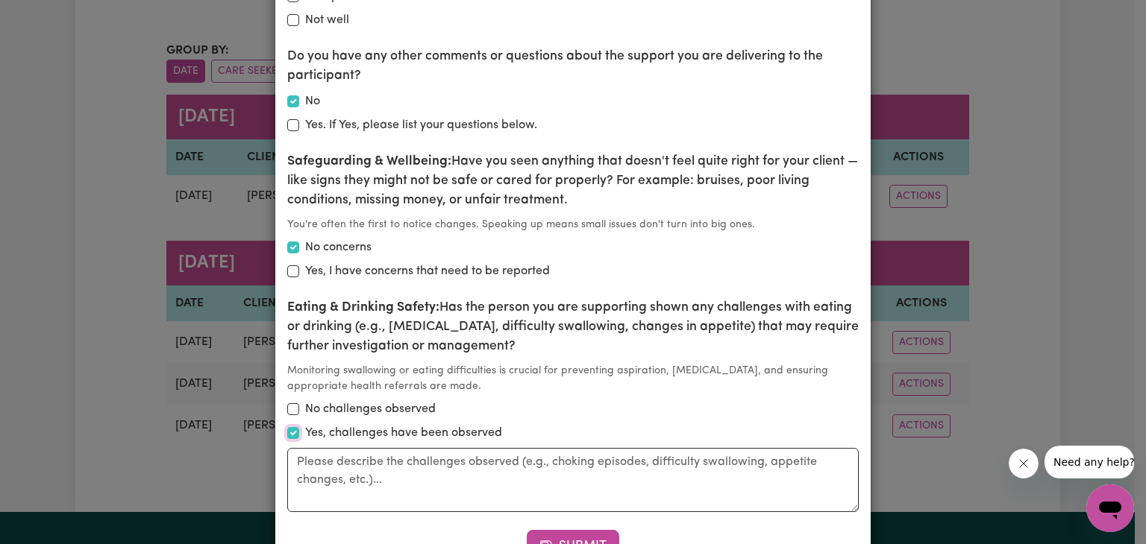
scroll to position [749, 0]
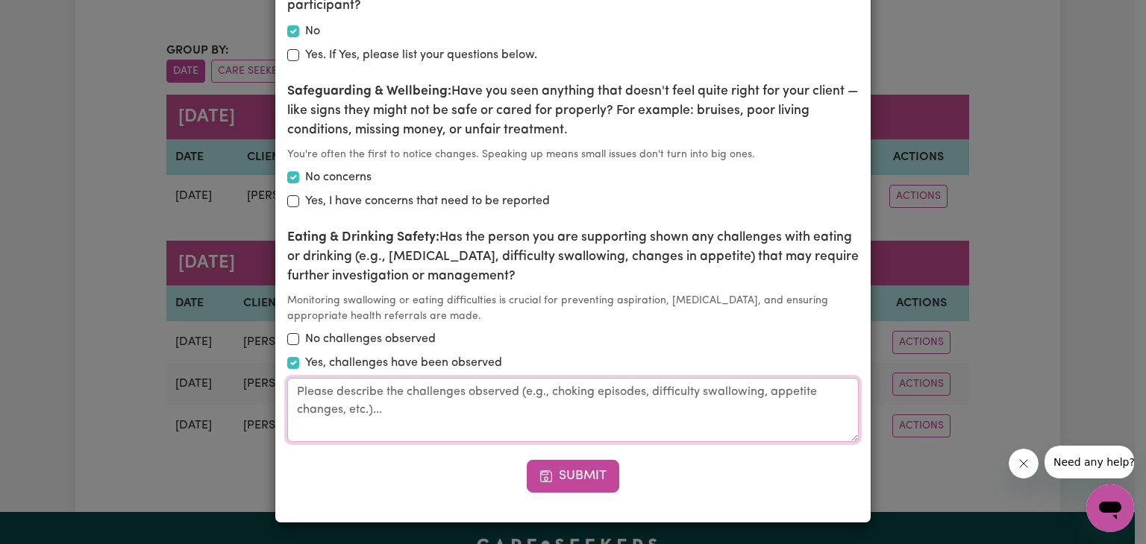
click at [307, 387] on textarea at bounding box center [572, 410] width 571 height 64
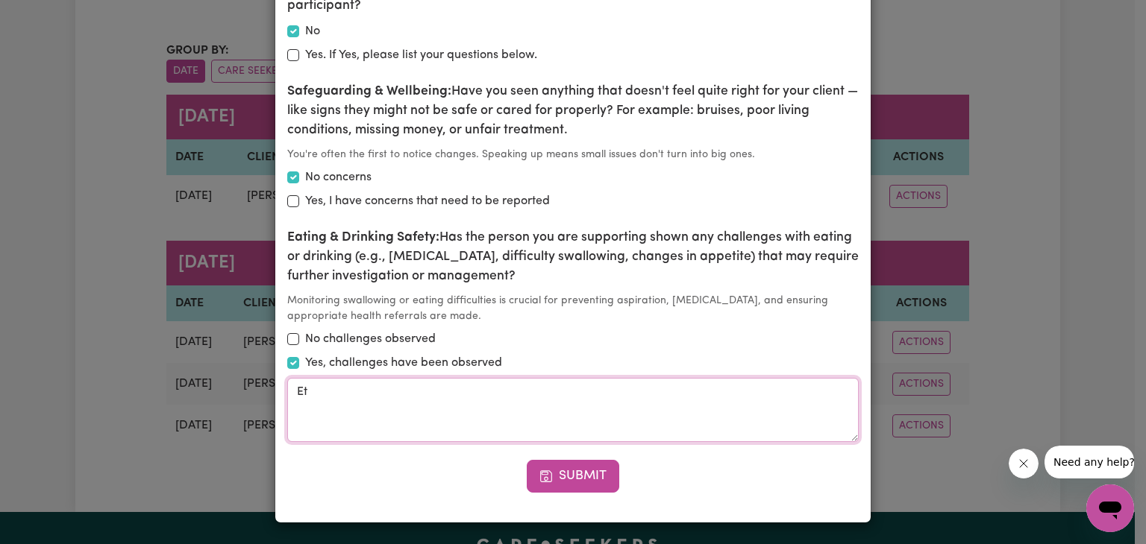
type textarea "E"
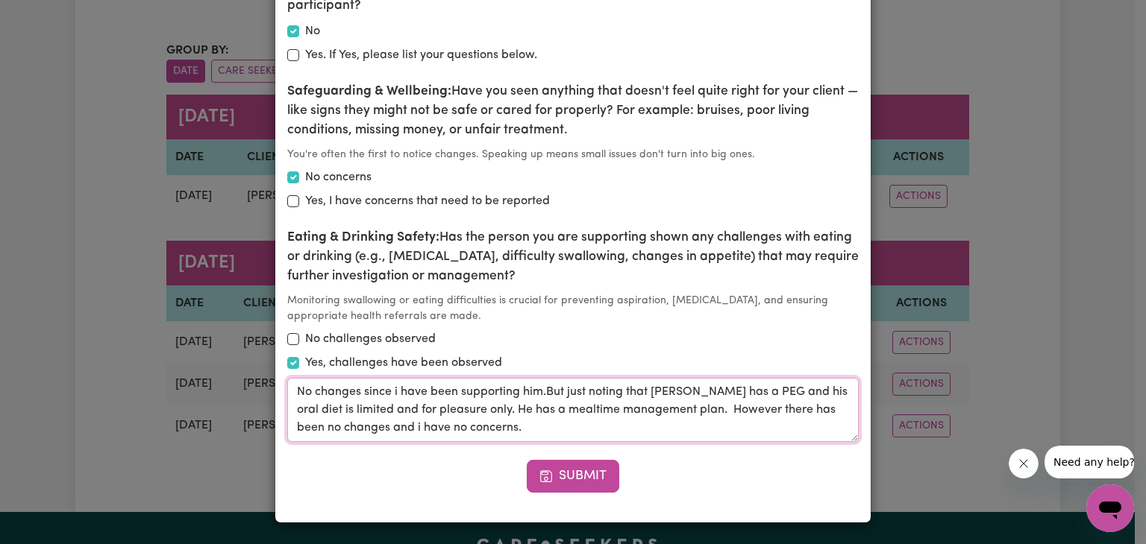
click at [389, 395] on textarea "No changes since i have been supporting him.But just noting that [PERSON_NAME] …" at bounding box center [572, 410] width 571 height 64
click at [365, 423] on textarea "No changes since I have been supporting him.But just noting that [PERSON_NAME] …" at bounding box center [572, 410] width 571 height 64
click at [542, 392] on textarea "No changes since I have been supporting him.But just noting that [PERSON_NAME] …" at bounding box center [572, 410] width 571 height 64
click at [758, 415] on textarea "No changes since I have been supporting him. But just noting that [PERSON_NAME]…" at bounding box center [572, 410] width 571 height 64
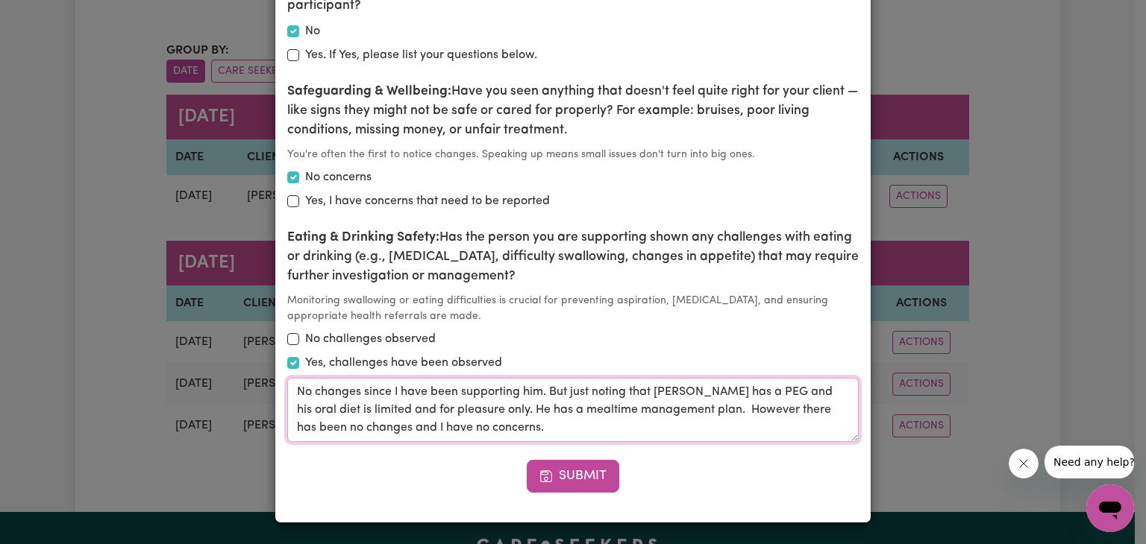
click at [322, 414] on textarea "No changes since I have been supporting him. But just noting that [PERSON_NAME]…" at bounding box center [572, 410] width 571 height 64
click at [336, 427] on textarea "No changes since I have been supporting him. But just noting that [PERSON_NAME]…" at bounding box center [572, 410] width 571 height 64
type textarea "No changes since I have been supporting him. But just noting that [PERSON_NAME]…"
click at [590, 474] on button "Submit" at bounding box center [573, 476] width 92 height 33
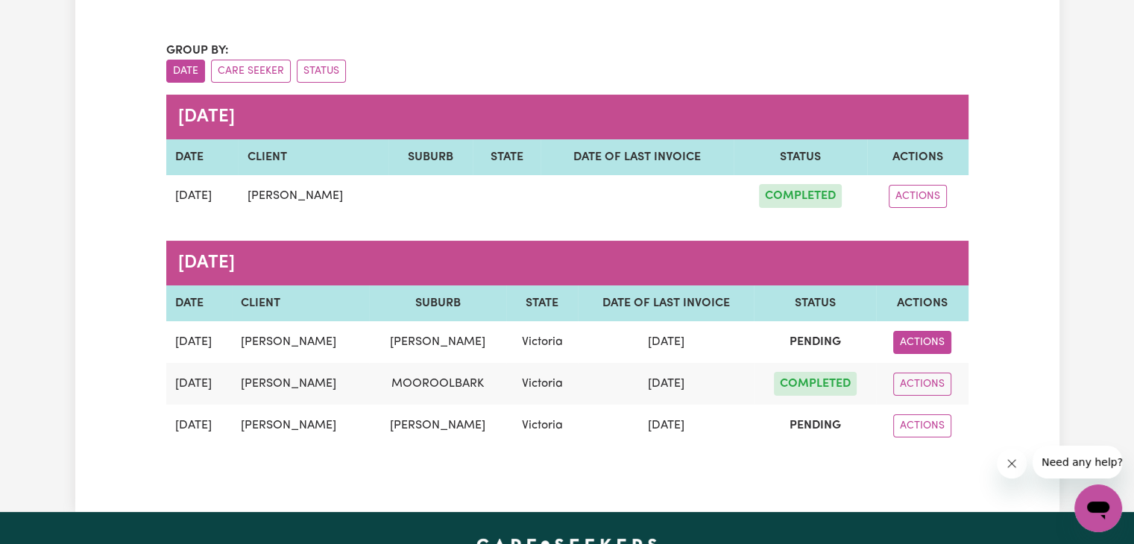
click at [932, 341] on button "ACTIONS" at bounding box center [923, 342] width 58 height 23
click at [932, 376] on link "VIEW" at bounding box center [952, 377] width 118 height 30
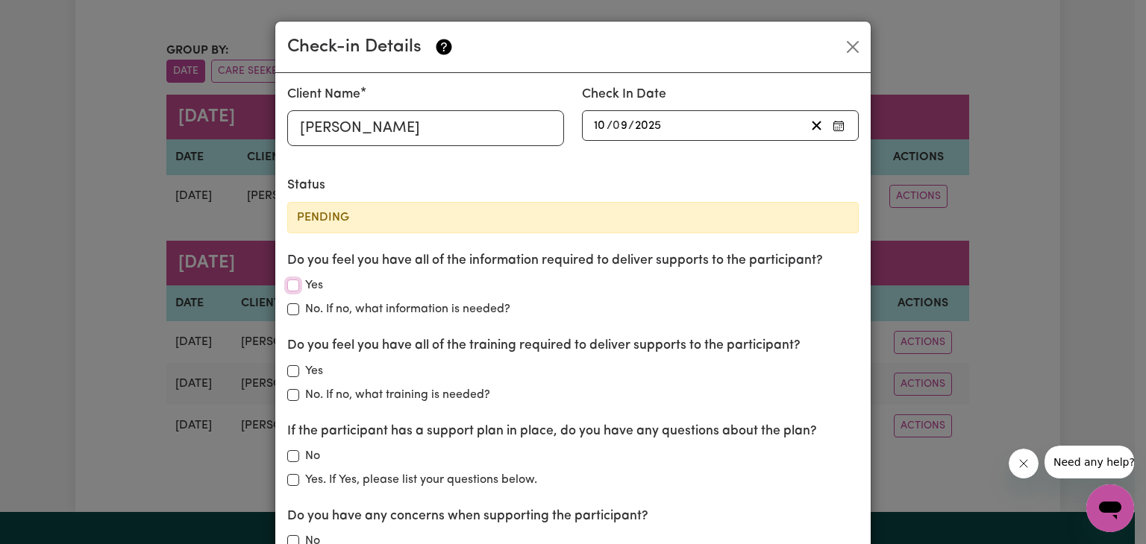
click at [292, 284] on input "Yes" at bounding box center [293, 286] width 12 height 12
checkbox input "true"
click at [287, 395] on input "No. If no, what training is needed?" at bounding box center [293, 395] width 12 height 12
checkbox input "true"
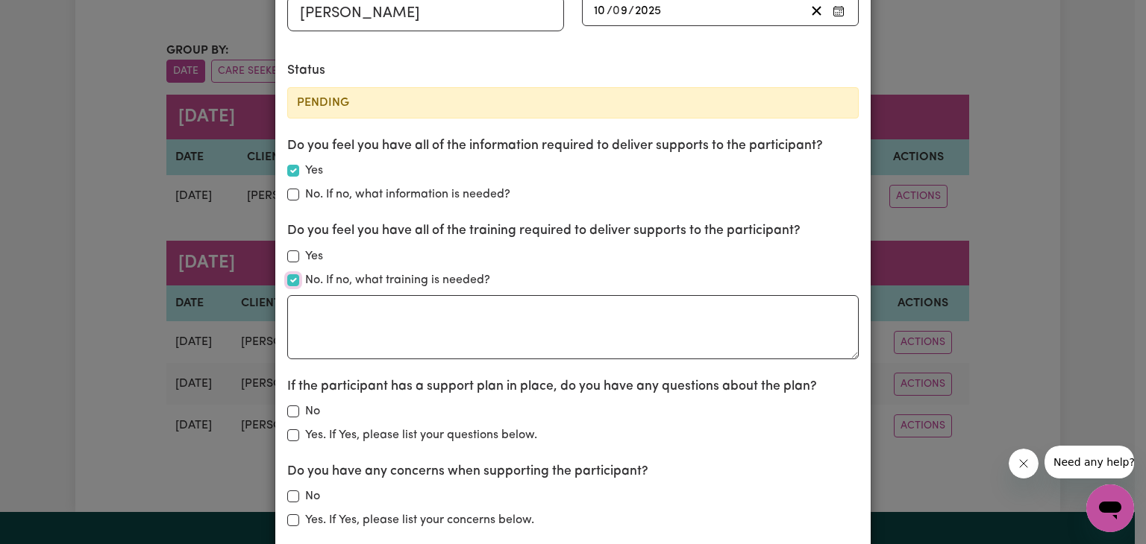
scroll to position [116, 0]
click at [307, 304] on textarea at bounding box center [572, 326] width 571 height 64
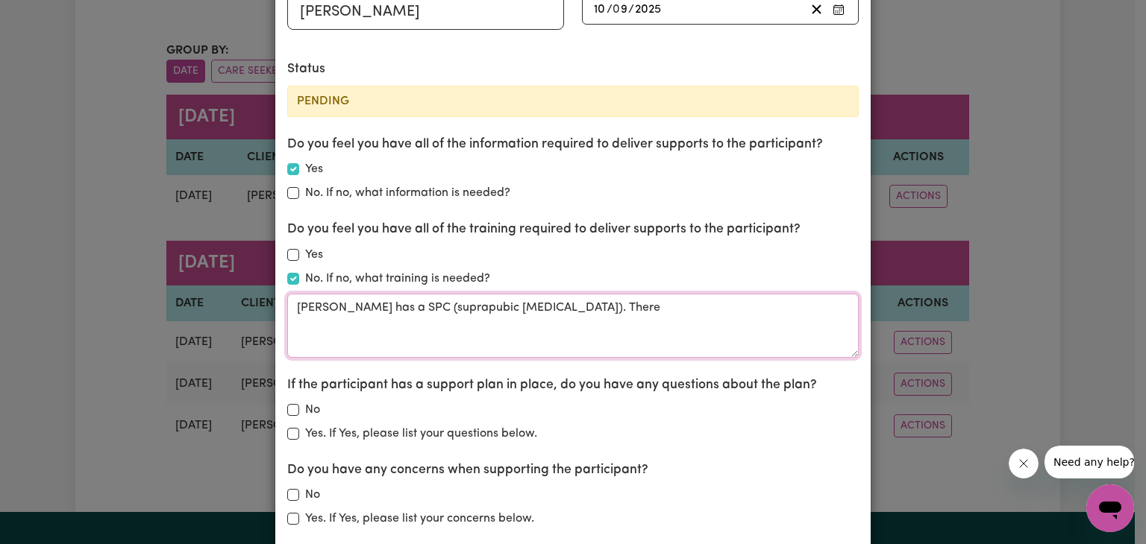
click at [287, 310] on textarea "[PERSON_NAME] has a SPC (suprapubic [MEDICAL_DATA]). There" at bounding box center [572, 326] width 571 height 64
click at [616, 322] on textarea "Currently YES, i ahve all the traiing. HOwerver Shaeya has a SPC (suprapubic [M…" at bounding box center [572, 326] width 571 height 64
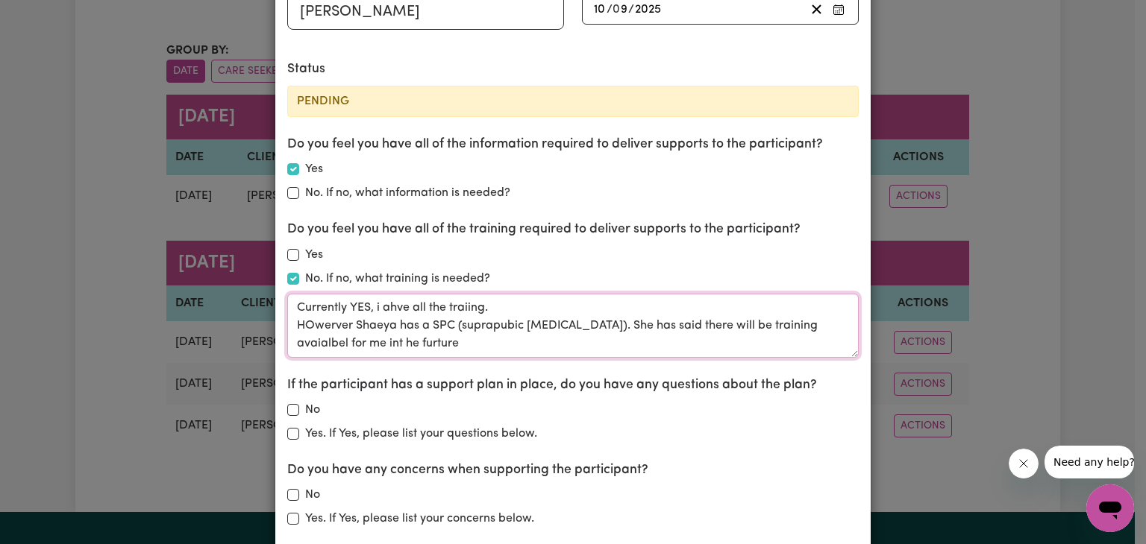
type textarea "Currently YES, i ahve all the traiing. HOwerver Shaeya has a SPC (suprapubic [M…"
drag, startPoint x: 400, startPoint y: 344, endPoint x: 289, endPoint y: 302, distance: 118.0
click at [289, 302] on textarea "Currently YES, i ahve all the traiing. HOwerver Shaeya has a SPC (suprapubic [M…" at bounding box center [572, 326] width 571 height 64
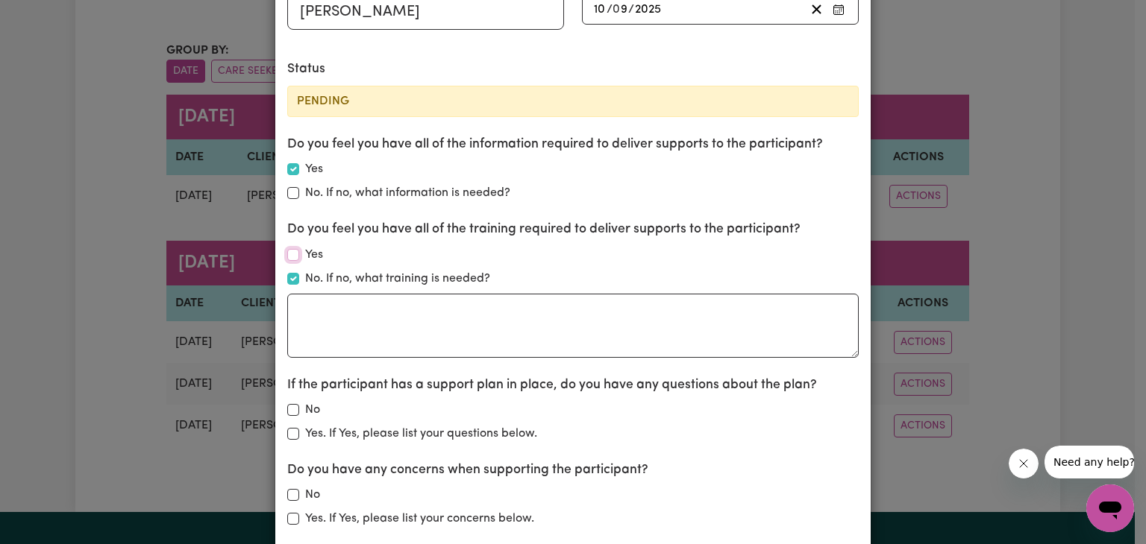
click at [287, 257] on input "Yes" at bounding box center [293, 255] width 12 height 12
checkbox input "true"
checkbox input "false"
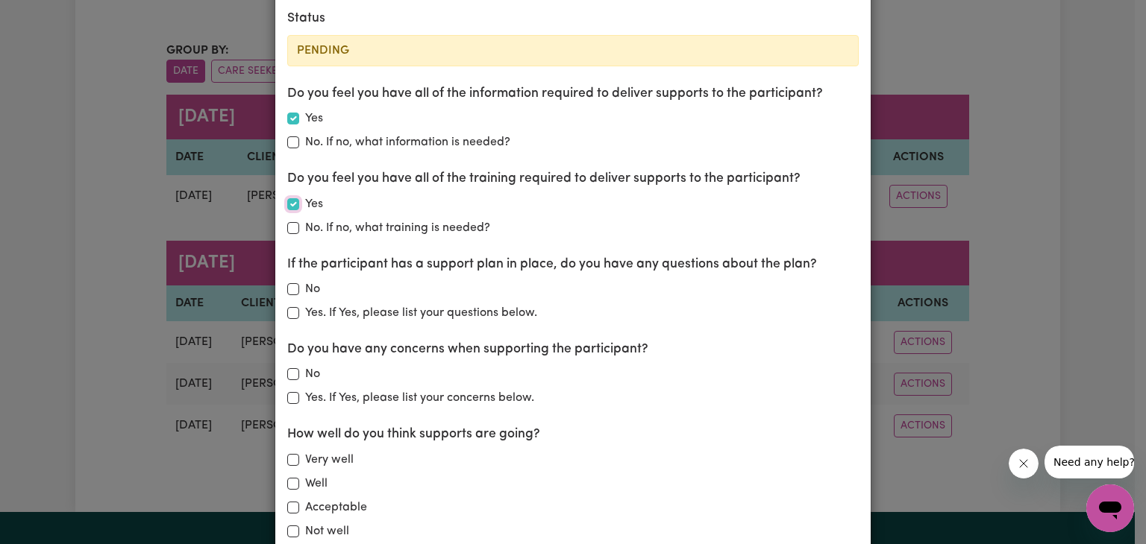
scroll to position [167, 0]
click at [287, 285] on input "No" at bounding box center [293, 289] width 12 height 12
checkbox input "true"
click at [291, 374] on input "No" at bounding box center [293, 374] width 12 height 12
checkbox input "true"
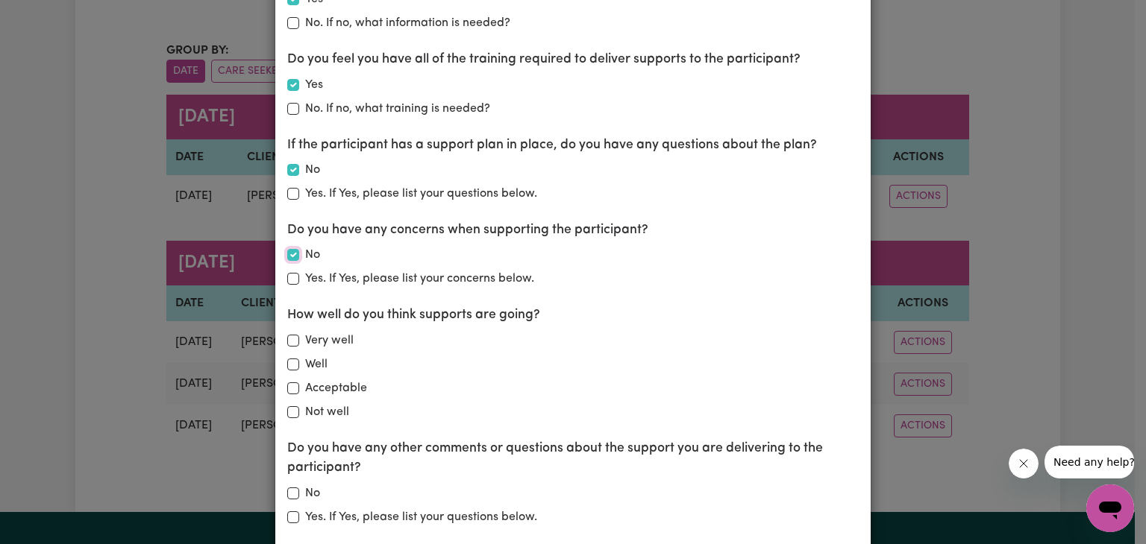
scroll to position [289, 0]
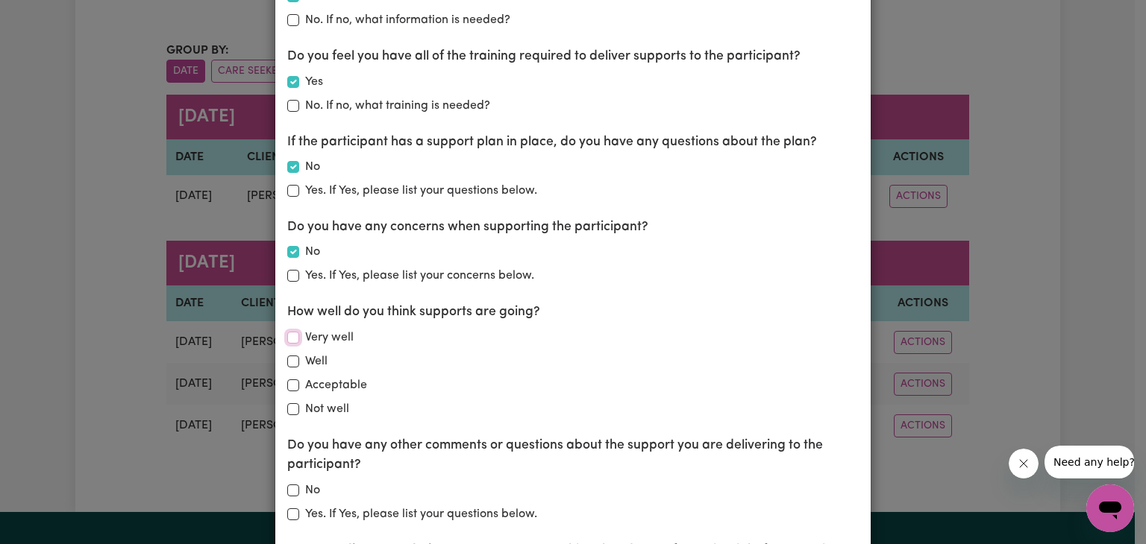
click at [290, 335] on input "Very well" at bounding box center [293, 338] width 12 height 12
checkbox input "true"
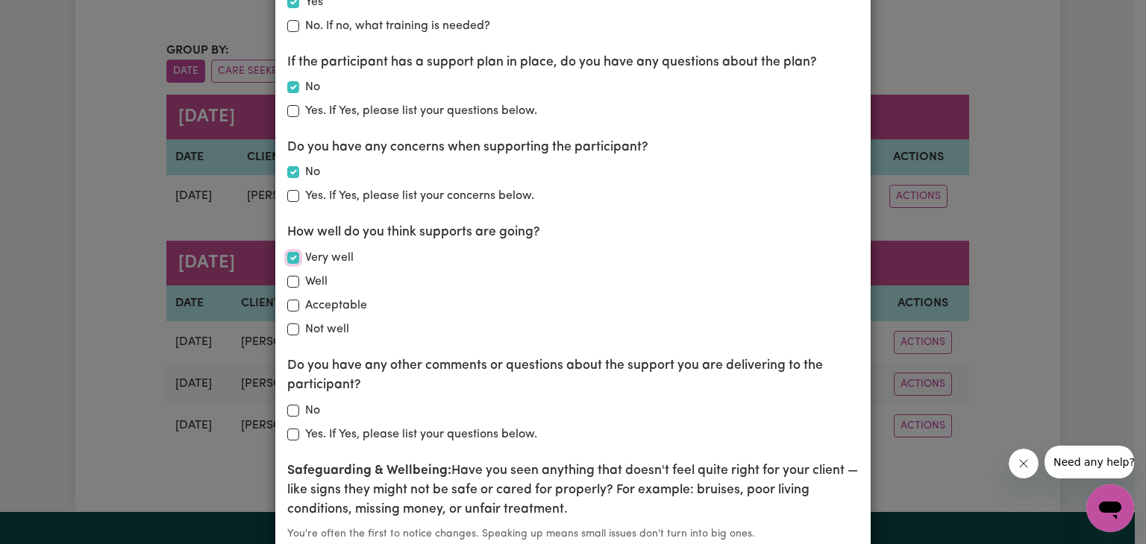
scroll to position [370, 0]
click at [287, 409] on input "No" at bounding box center [293, 410] width 12 height 12
checkbox input "true"
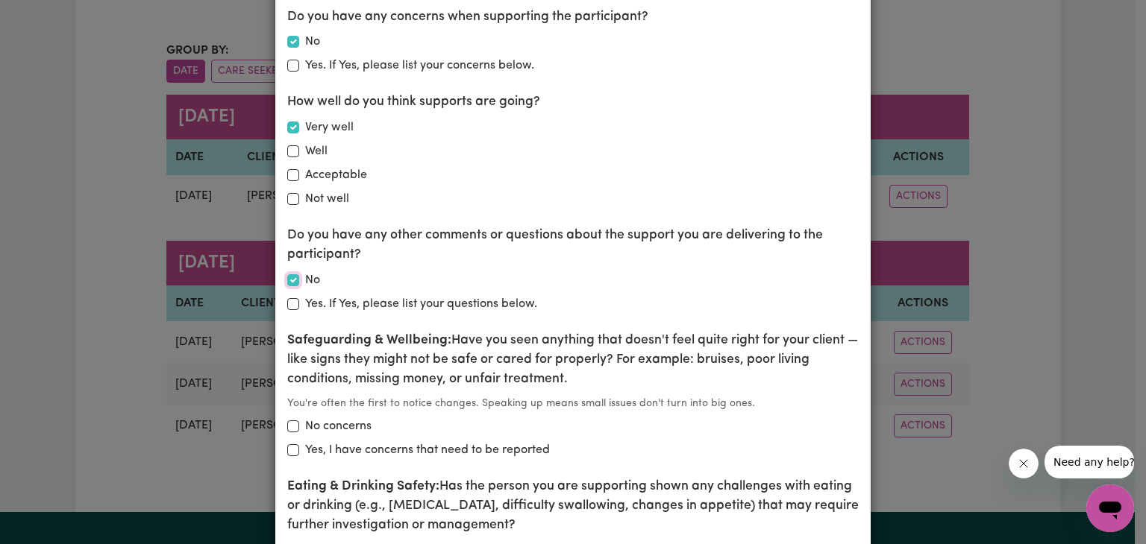
scroll to position [510, 0]
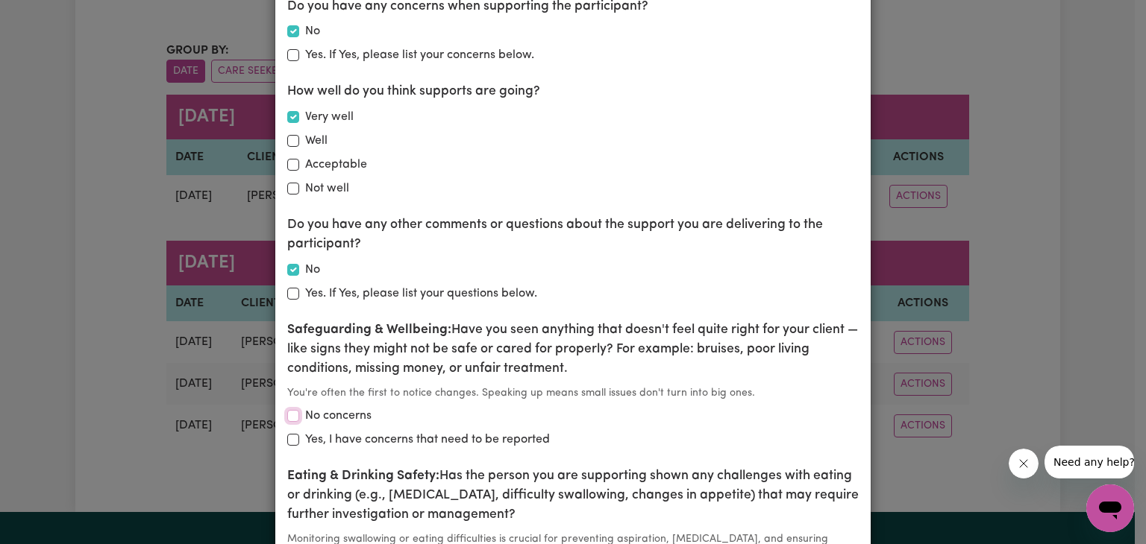
click at [287, 415] on input "No concerns" at bounding box center [293, 416] width 12 height 12
checkbox input "true"
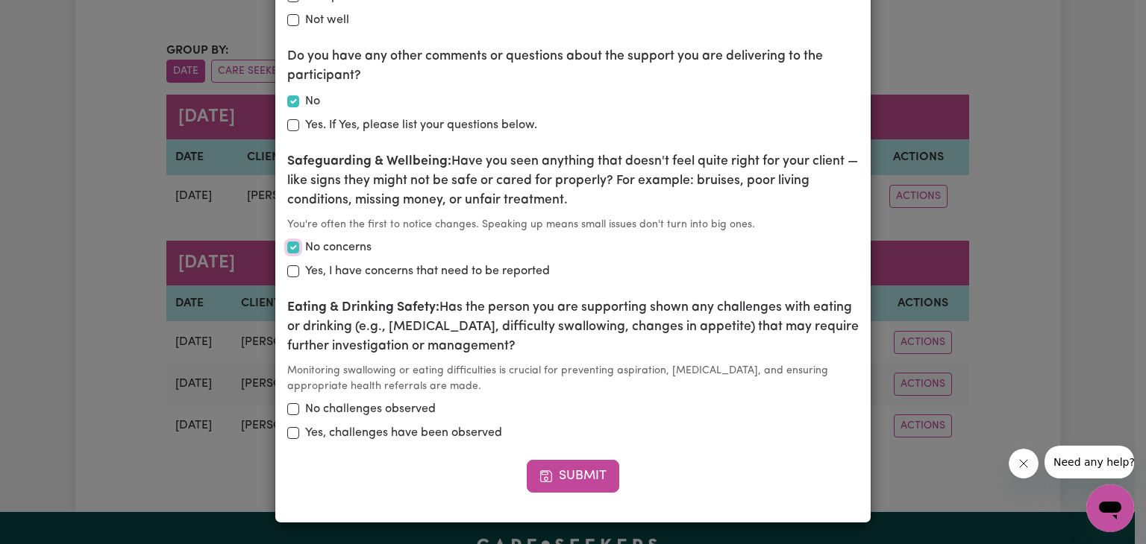
scroll to position [679, 0]
click at [287, 411] on input "No challenges observed" at bounding box center [293, 410] width 12 height 12
checkbox input "true"
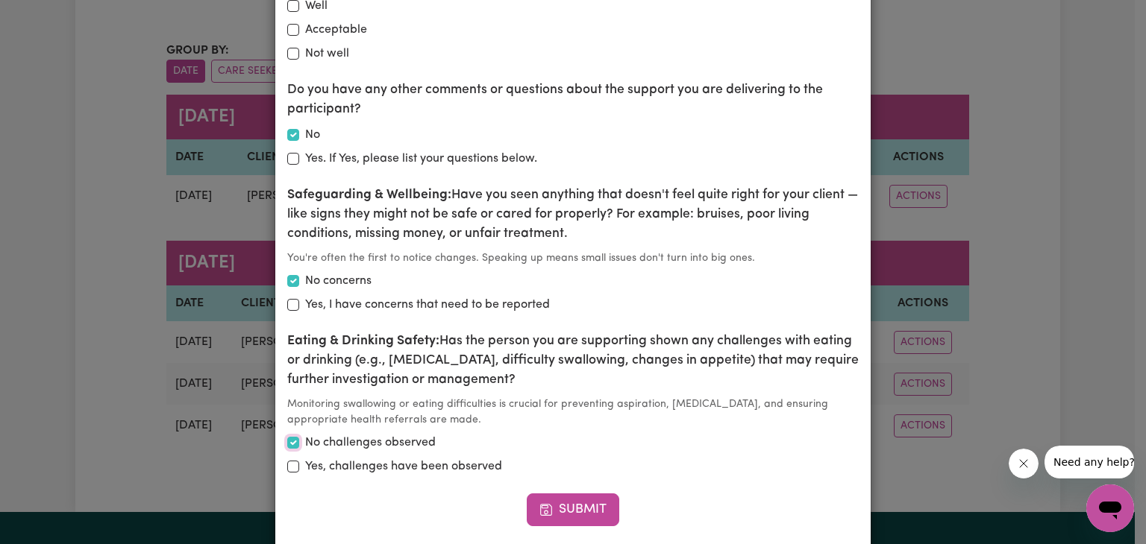
scroll to position [646, 0]
click at [568, 513] on button "Submit" at bounding box center [573, 509] width 92 height 33
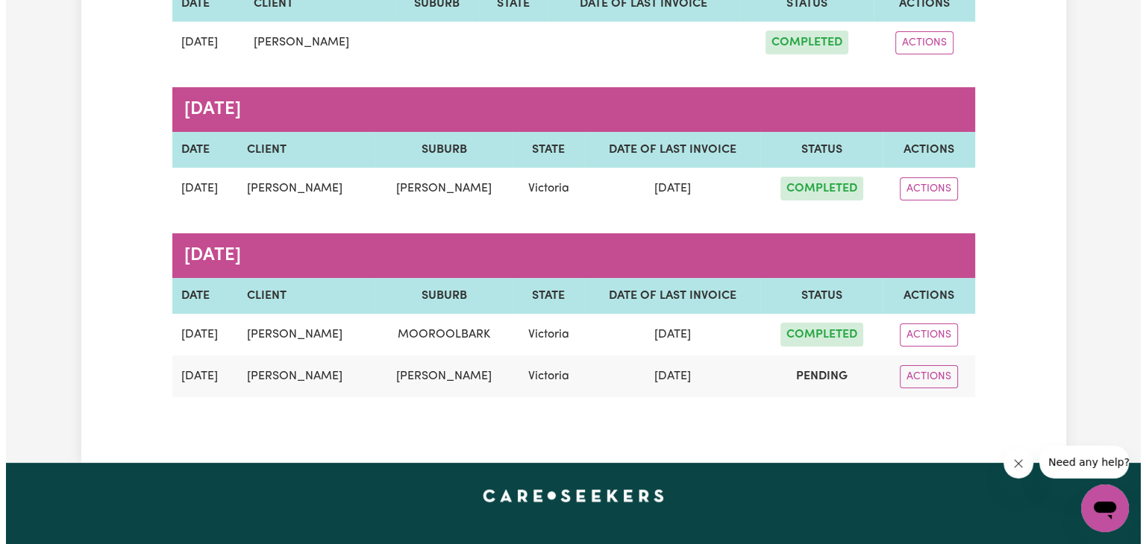
scroll to position [286, 0]
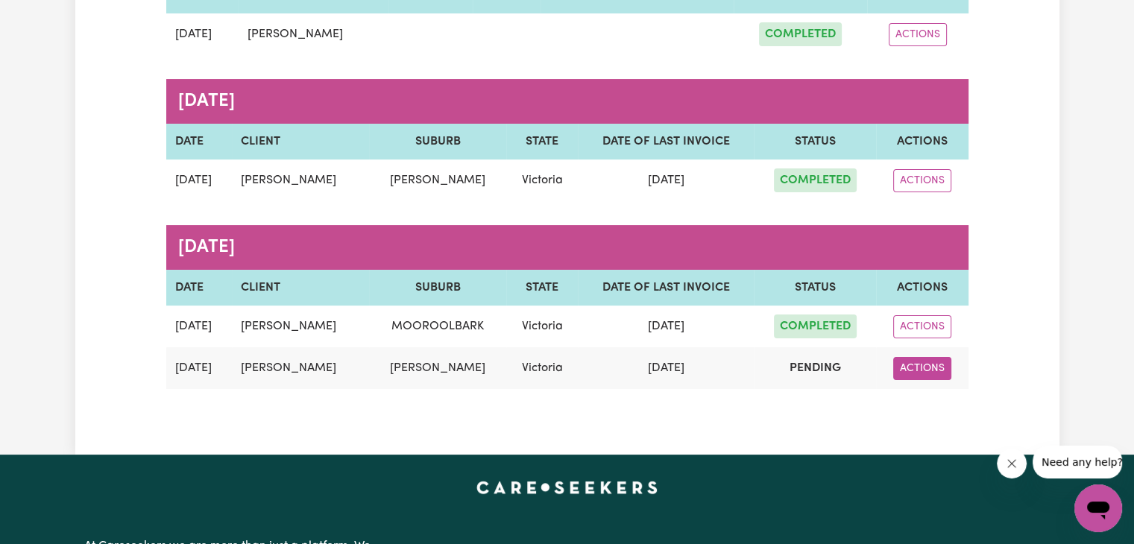
click at [924, 374] on button "ACTIONS" at bounding box center [923, 368] width 58 height 23
click at [932, 401] on link "VIEW" at bounding box center [952, 403] width 118 height 30
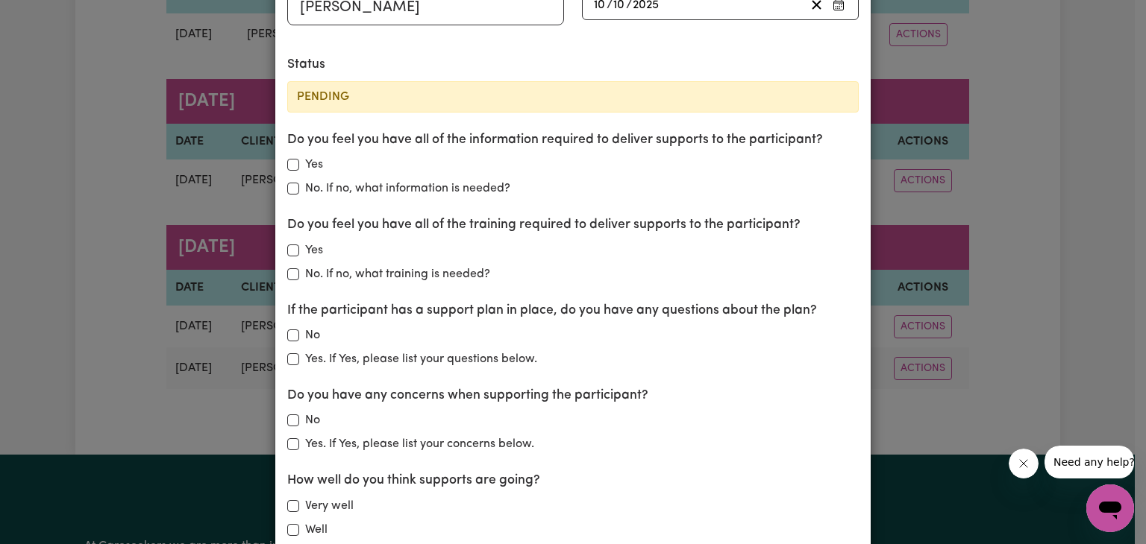
scroll to position [125, 0]
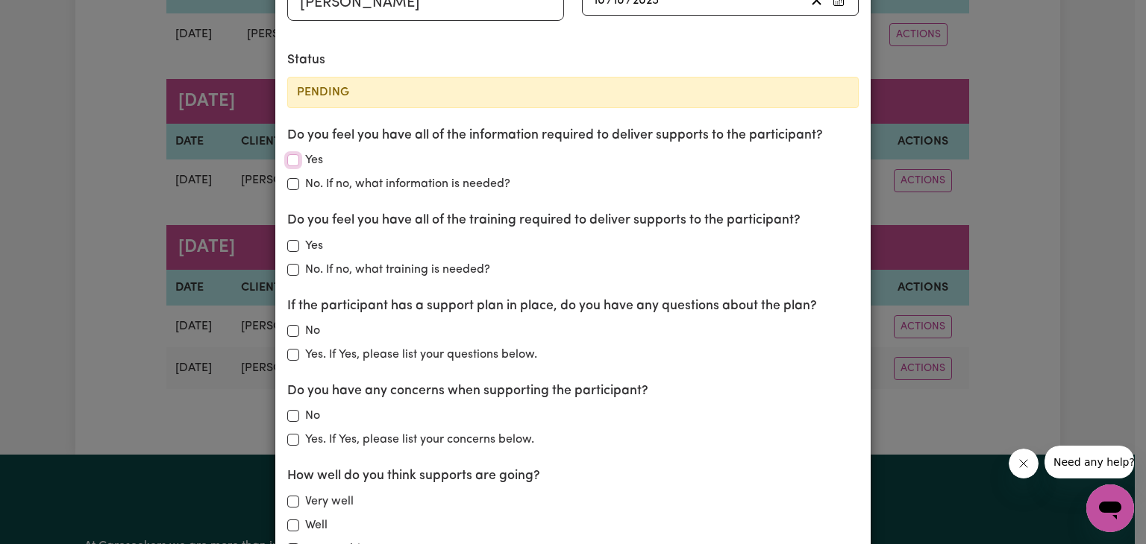
click at [287, 160] on input "Yes" at bounding box center [293, 160] width 12 height 12
checkbox input "true"
click at [287, 248] on input "Yes" at bounding box center [293, 246] width 12 height 12
checkbox input "true"
click at [287, 332] on input "No" at bounding box center [293, 331] width 12 height 12
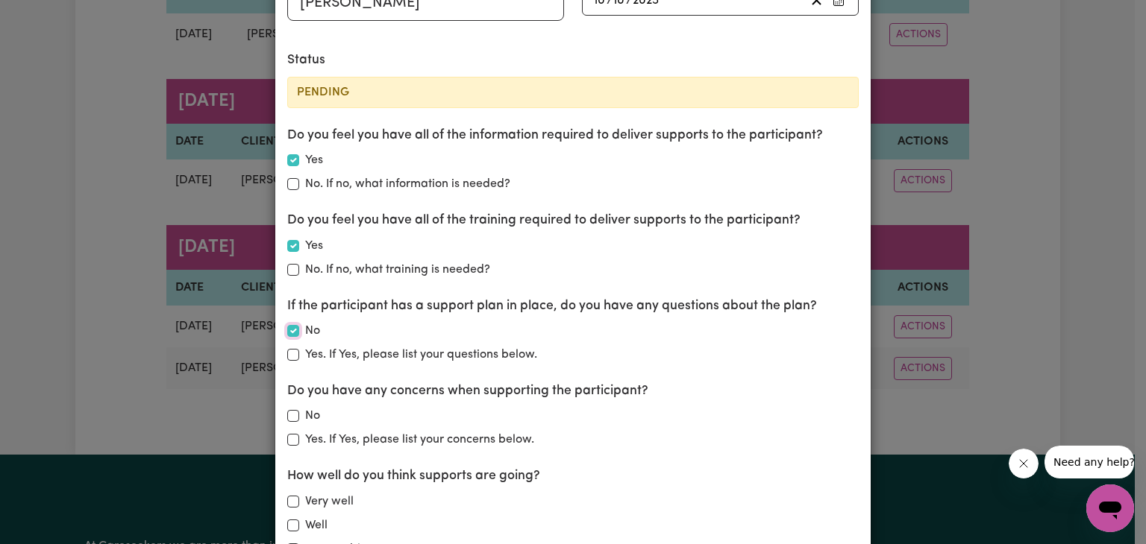
checkbox input "true"
click at [287, 418] on input "No" at bounding box center [293, 416] width 12 height 12
checkbox input "true"
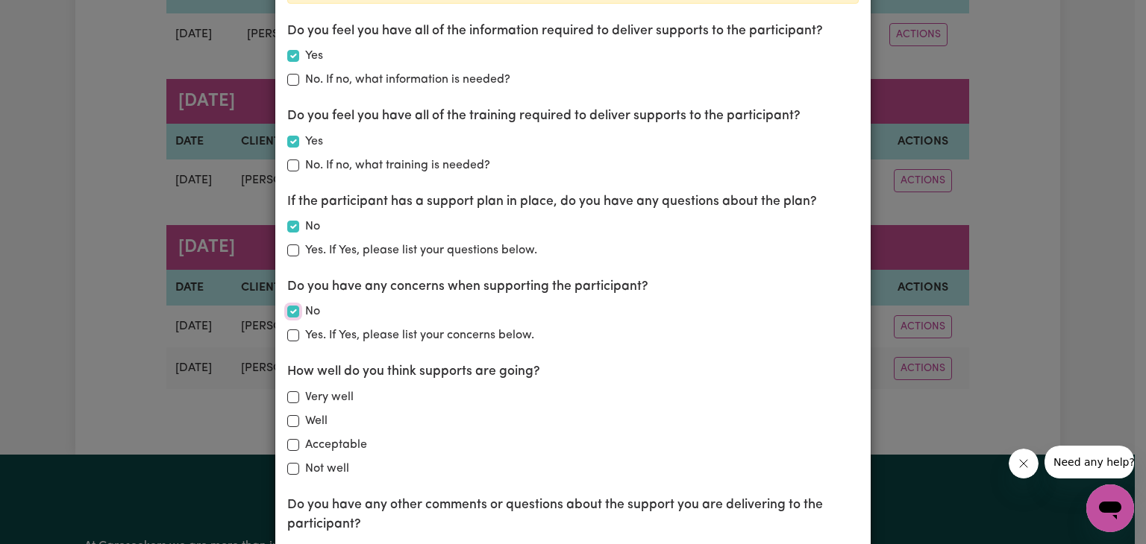
scroll to position [231, 0]
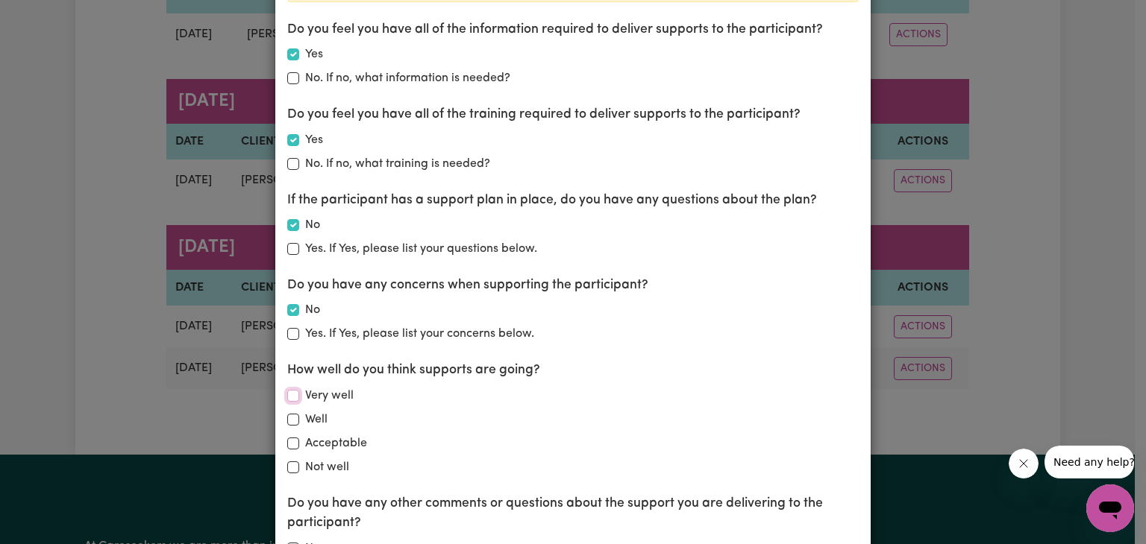
click at [290, 395] on input "Very well" at bounding box center [293, 396] width 12 height 12
checkbox input "true"
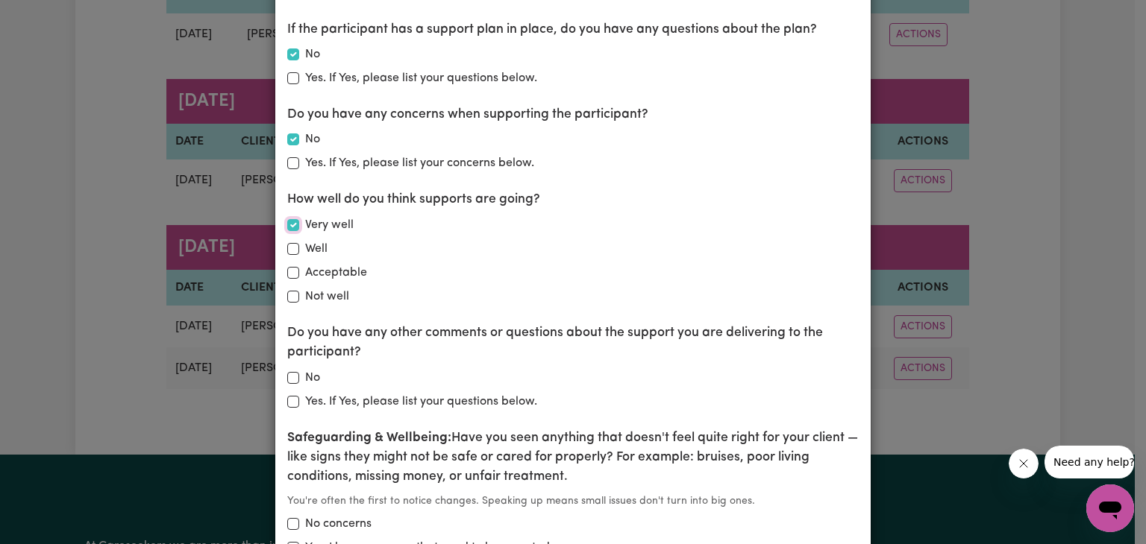
scroll to position [401, 0]
click at [292, 377] on input "No" at bounding box center [293, 379] width 12 height 12
checkbox input "true"
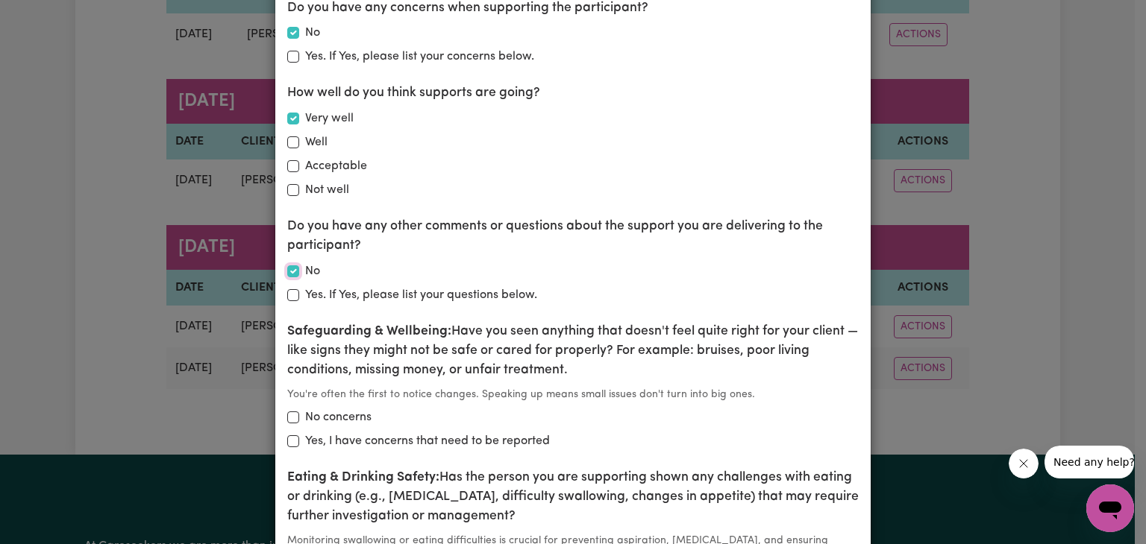
scroll to position [524, 0]
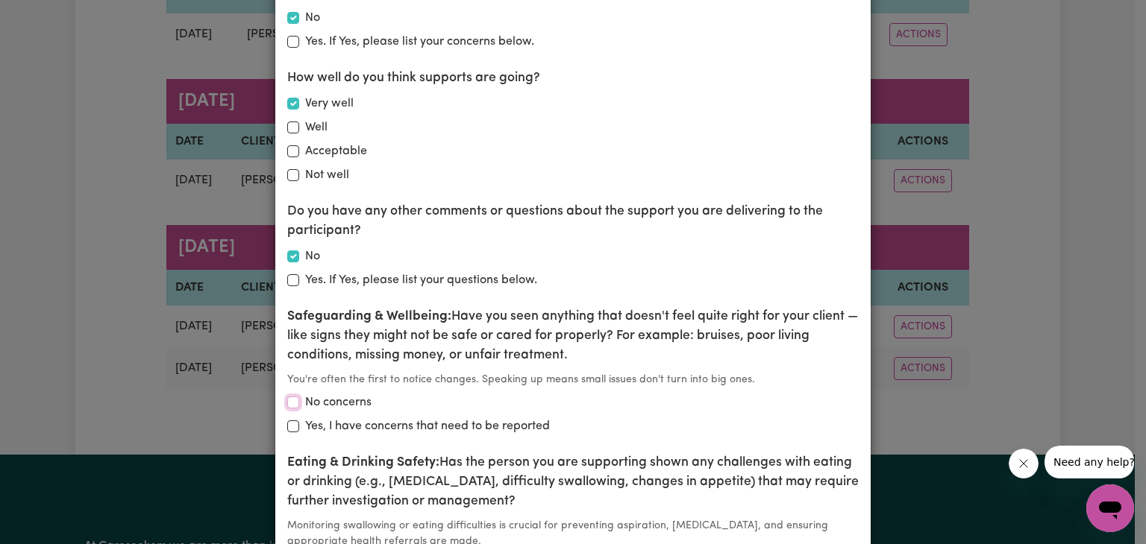
click at [292, 397] on input "No concerns" at bounding box center [293, 403] width 12 height 12
checkbox input "true"
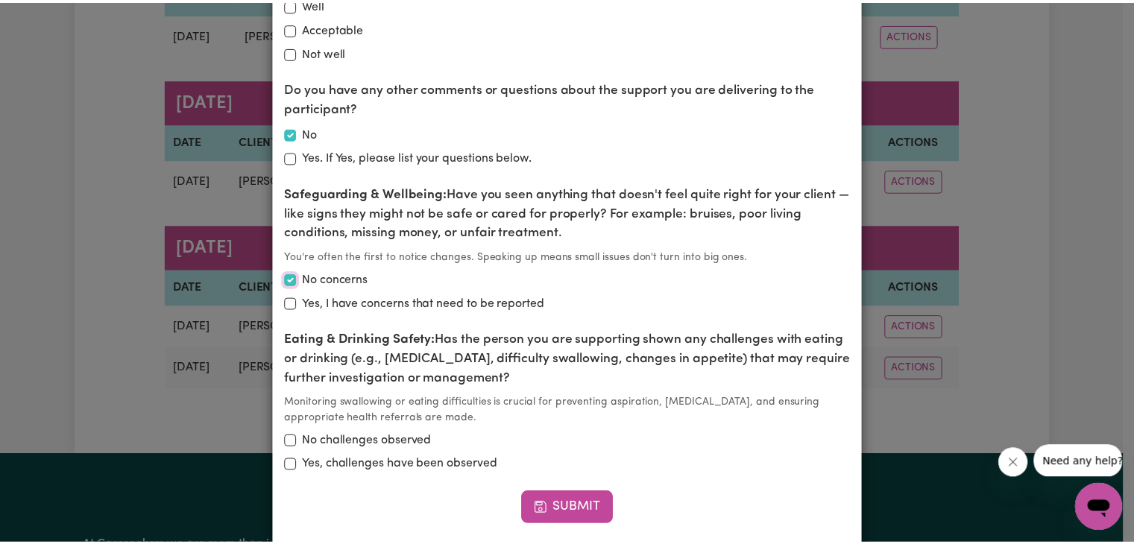
scroll to position [670, 0]
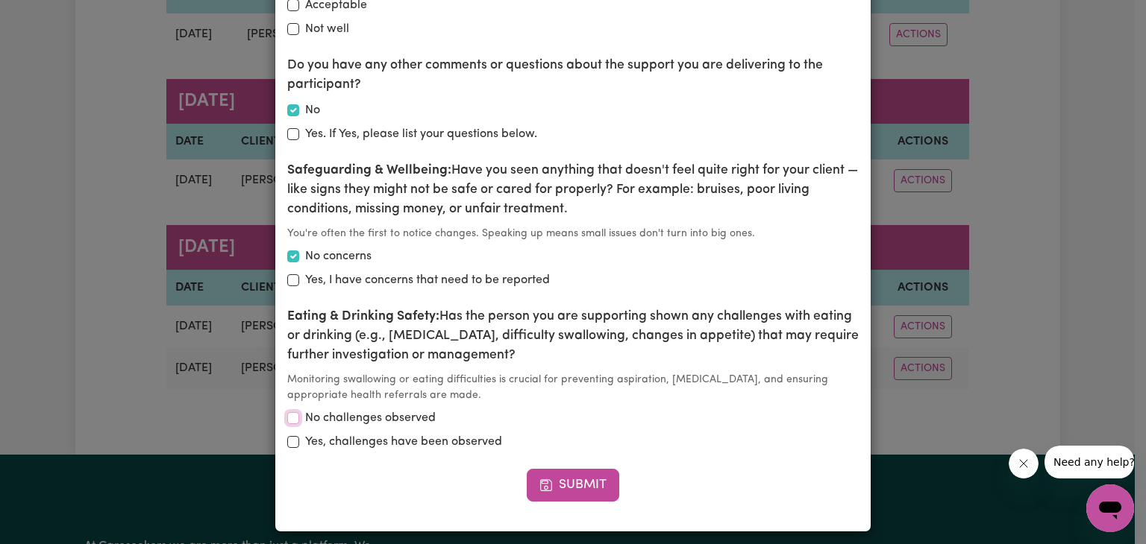
click at [289, 419] on input "No challenges observed" at bounding box center [293, 418] width 12 height 12
checkbox input "true"
click at [555, 482] on button "Submit" at bounding box center [573, 485] width 92 height 33
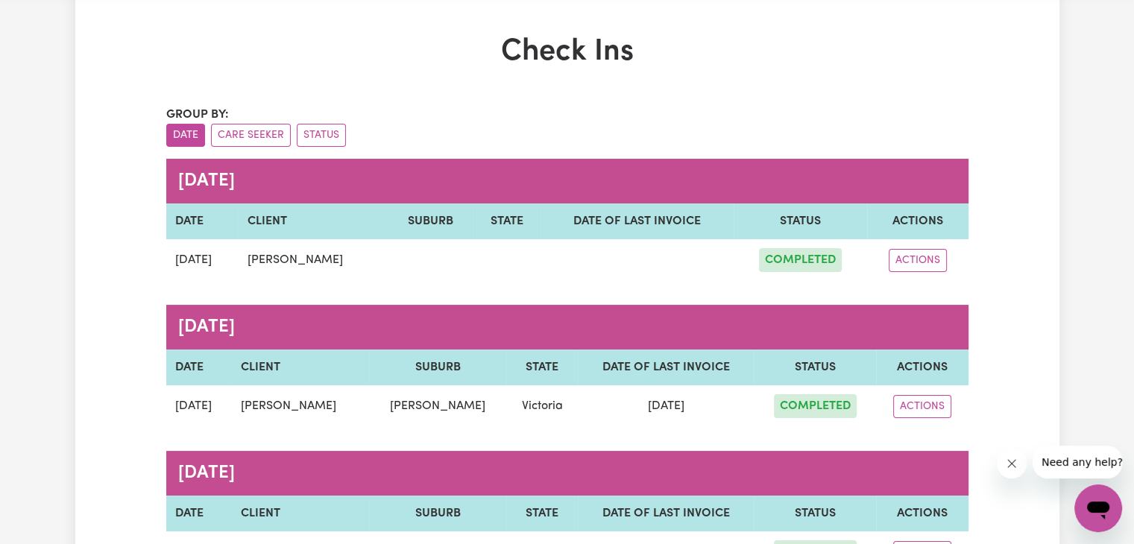
scroll to position [0, 0]
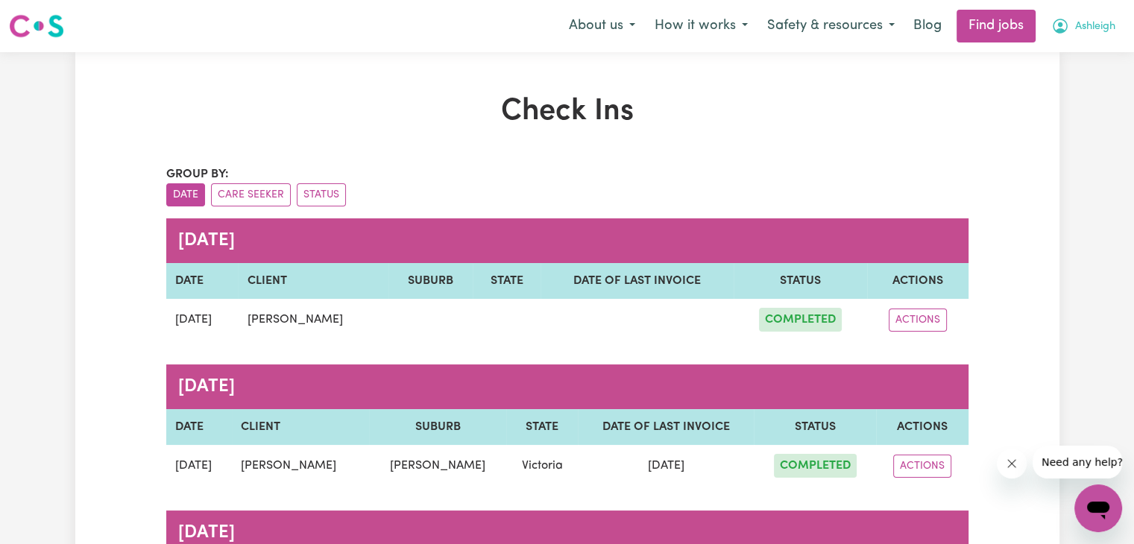
click at [1091, 24] on span "Ashleigh" at bounding box center [1096, 27] width 40 height 16
click at [1067, 66] on link "My Account" at bounding box center [1066, 58] width 118 height 28
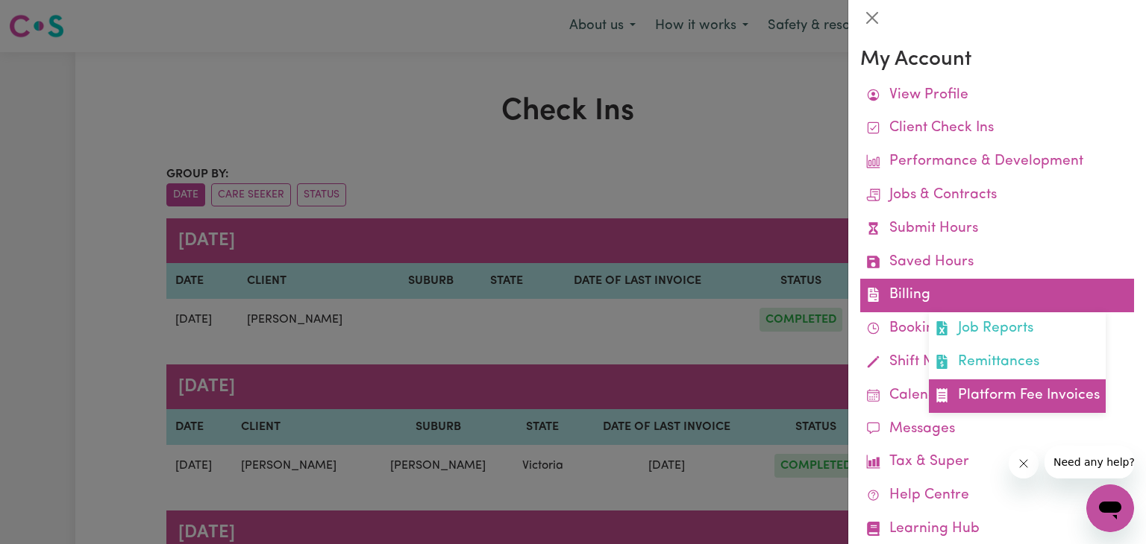
click at [987, 395] on link "Platform Fee Invoices" at bounding box center [1017, 397] width 177 height 34
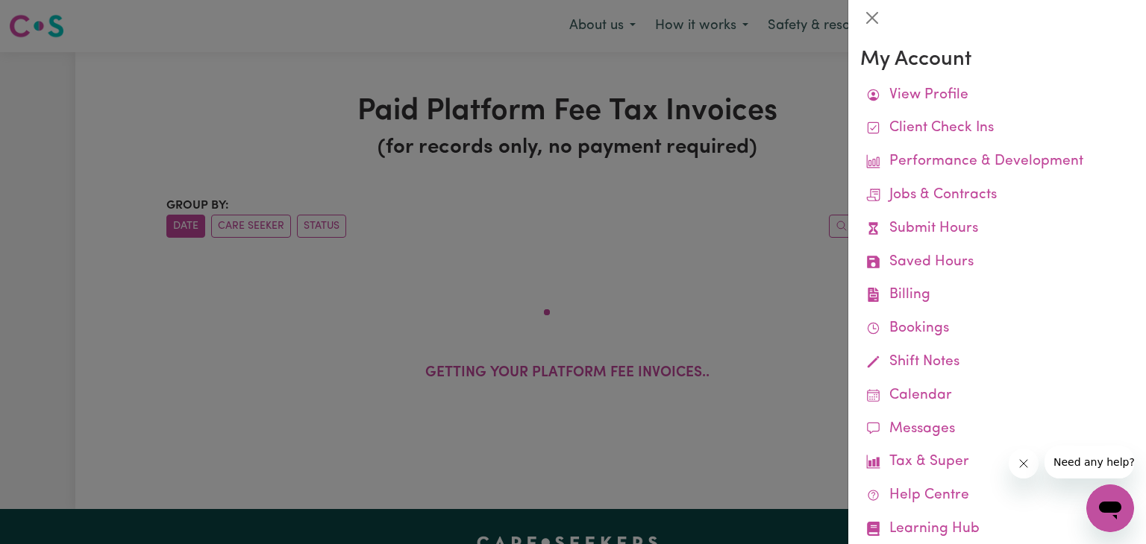
click at [521, 230] on div at bounding box center [573, 272] width 1146 height 544
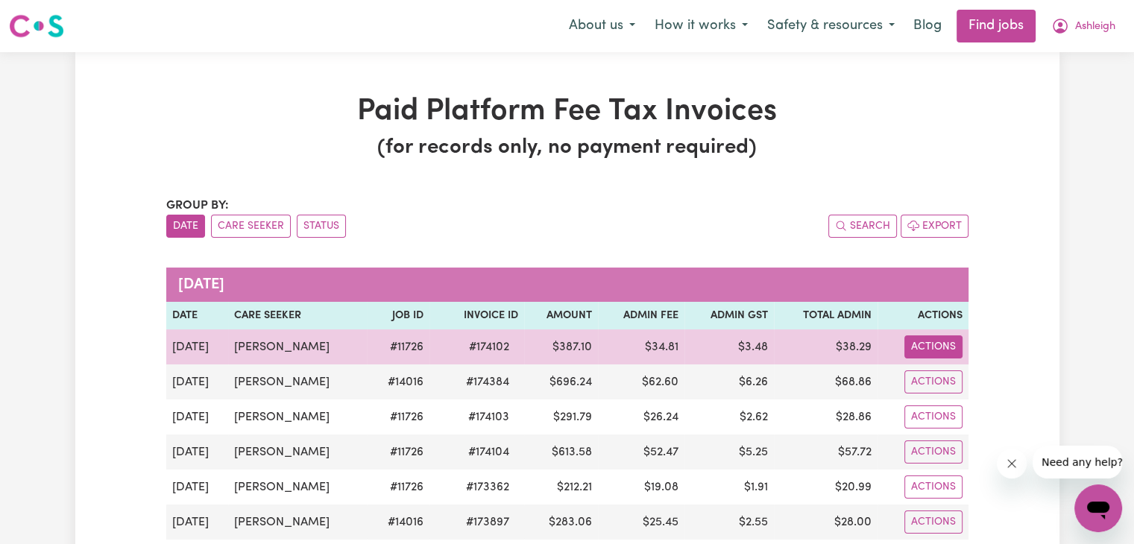
click at [933, 344] on button "Actions" at bounding box center [934, 347] width 58 height 23
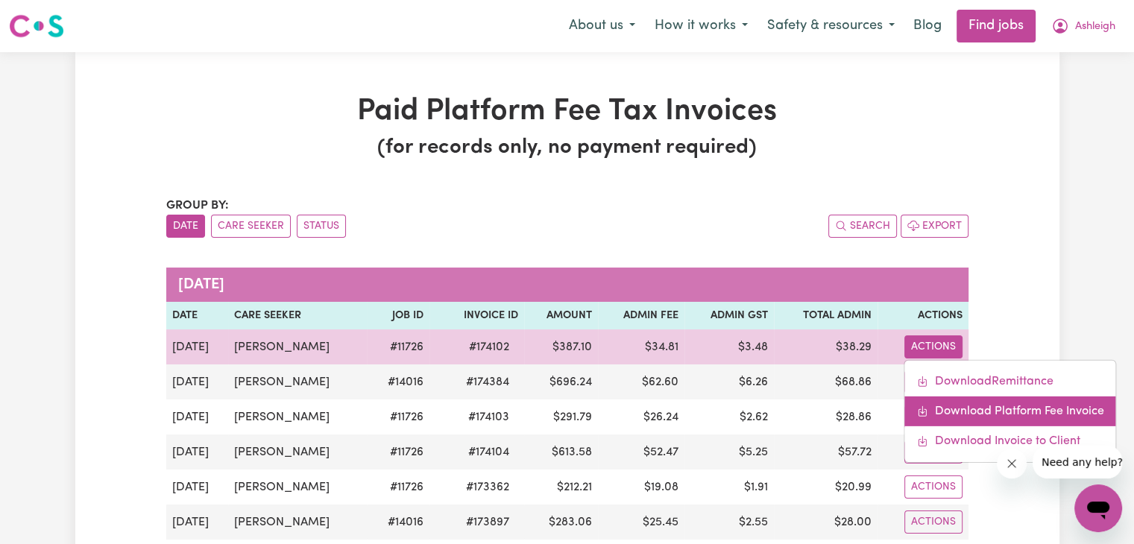
click at [962, 418] on link "Download Platform Fee Invoice" at bounding box center [1010, 412] width 211 height 30
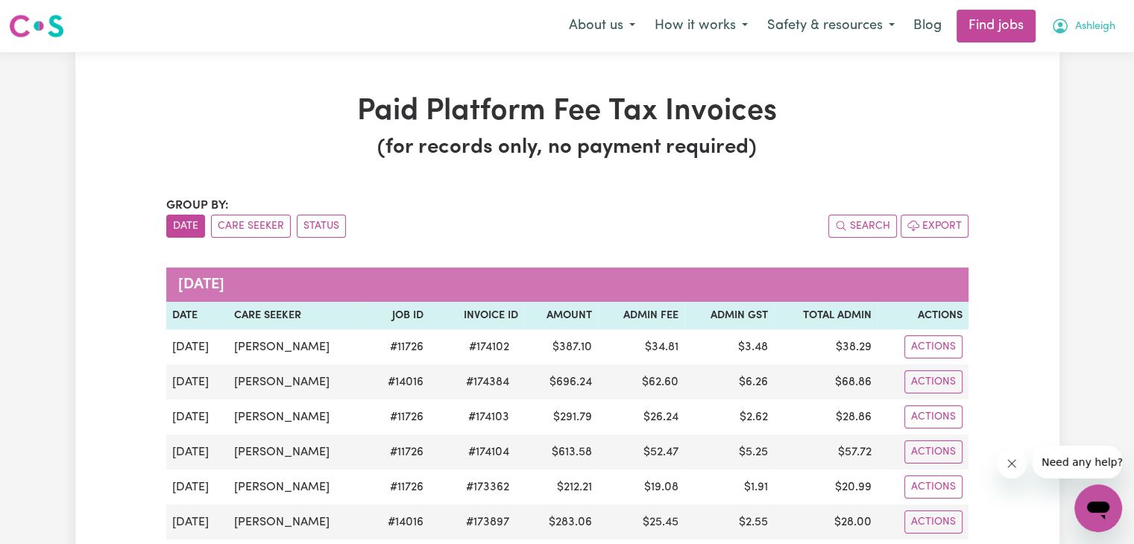
click at [1090, 26] on span "Ashleigh" at bounding box center [1096, 27] width 40 height 16
click at [1051, 61] on link "My Account" at bounding box center [1066, 58] width 118 height 28
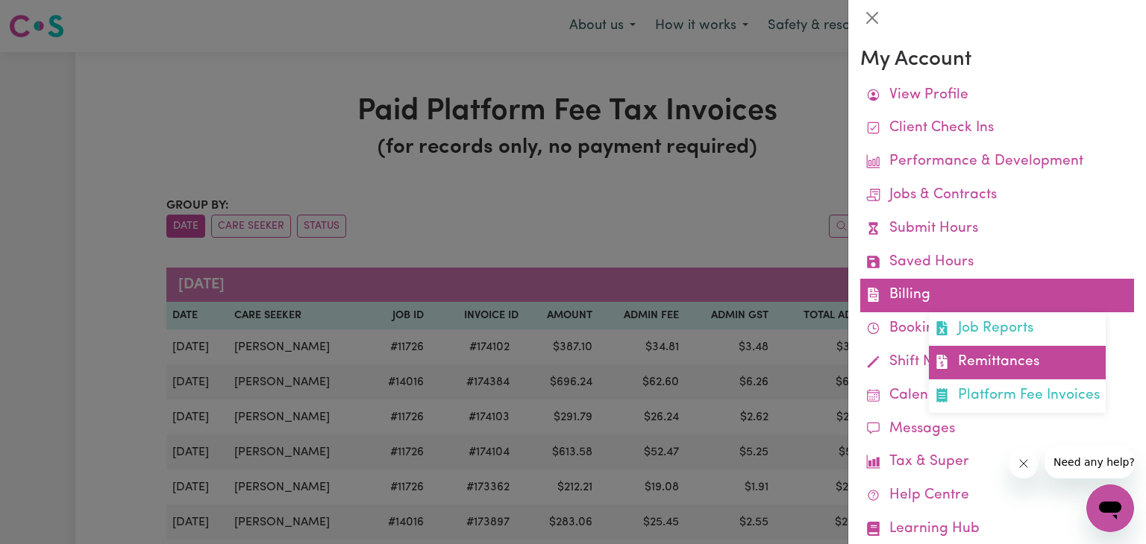
click at [973, 359] on link "Remittances" at bounding box center [1017, 363] width 177 height 34
